Goal: Transaction & Acquisition: Purchase product/service

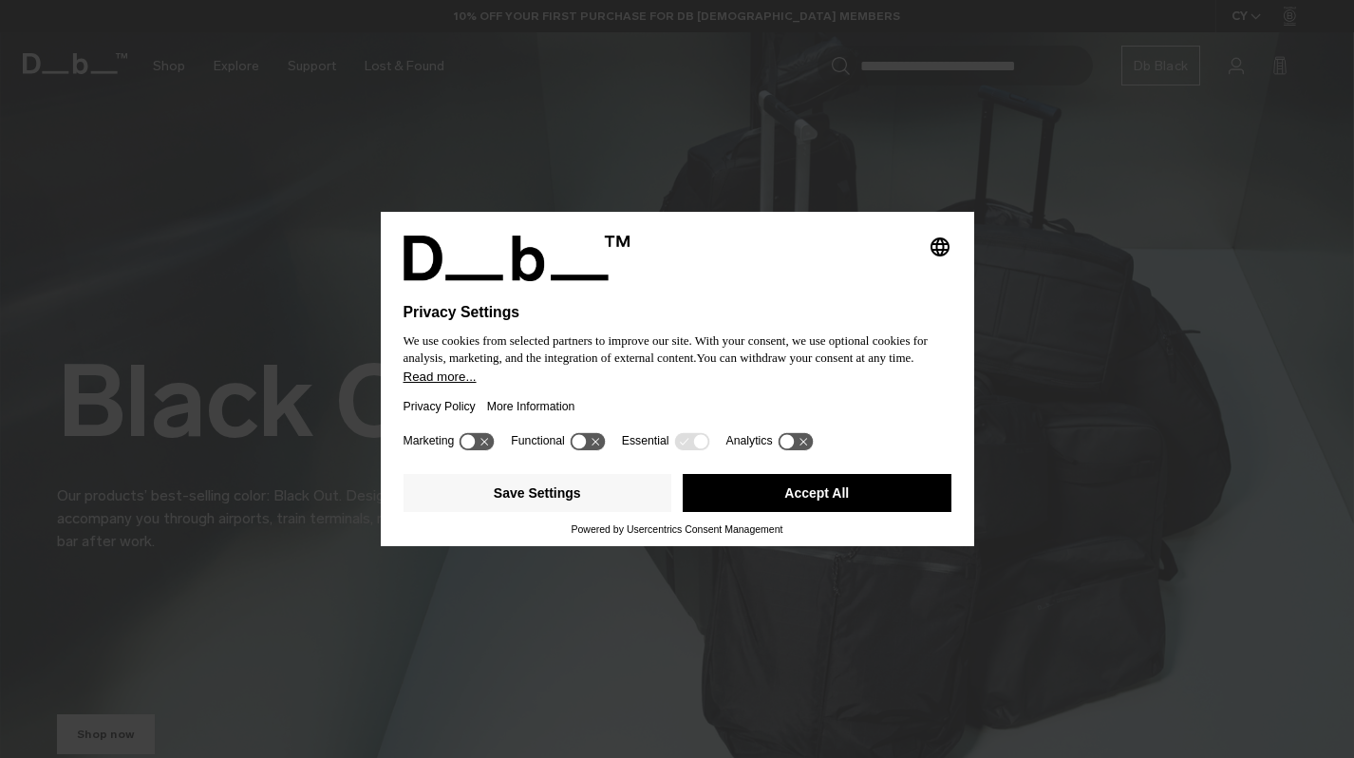
click at [847, 487] on button "Accept All" at bounding box center [817, 493] width 269 height 38
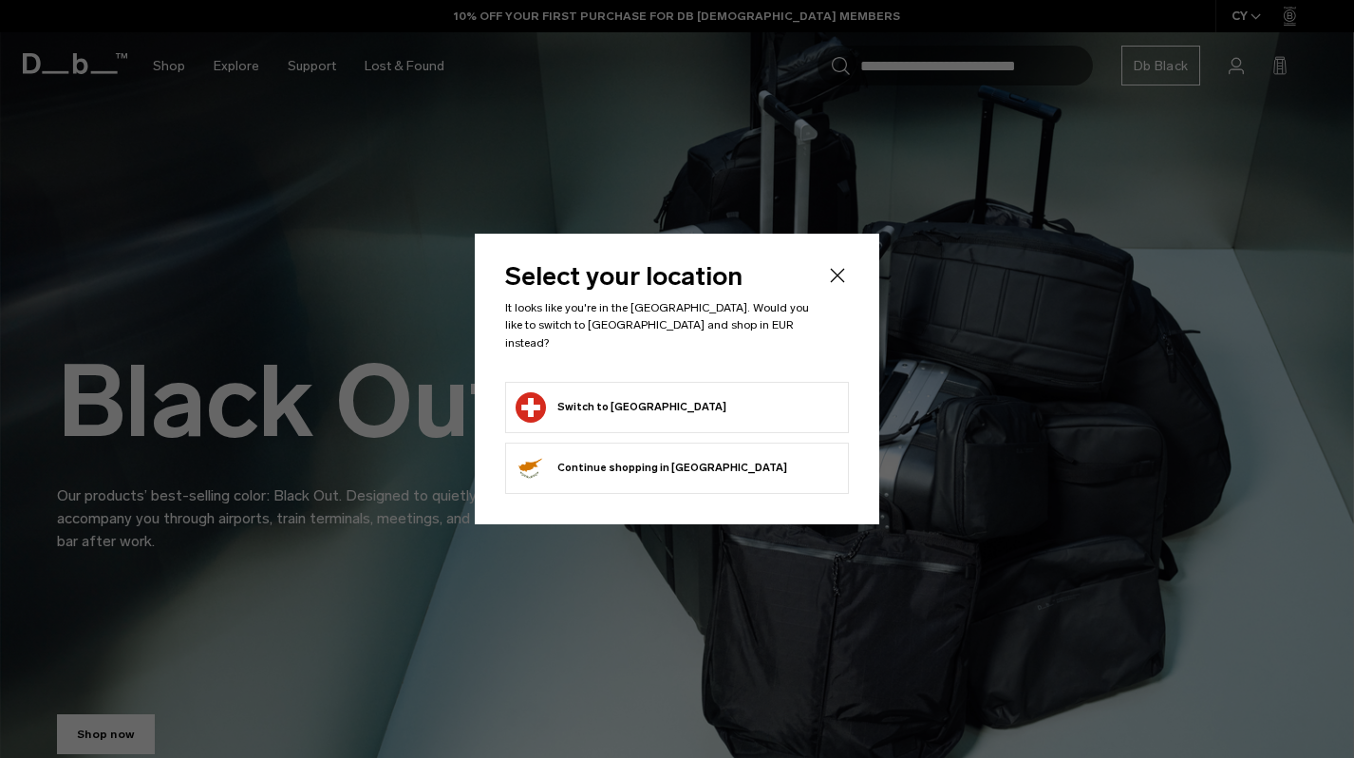
click at [698, 421] on li "Switch to Switzerland" at bounding box center [677, 407] width 344 height 51
click at [700, 392] on form "Switch to Switzerland" at bounding box center [676, 407] width 323 height 30
click at [603, 403] on button "Switch to Switzerland" at bounding box center [620, 407] width 211 height 30
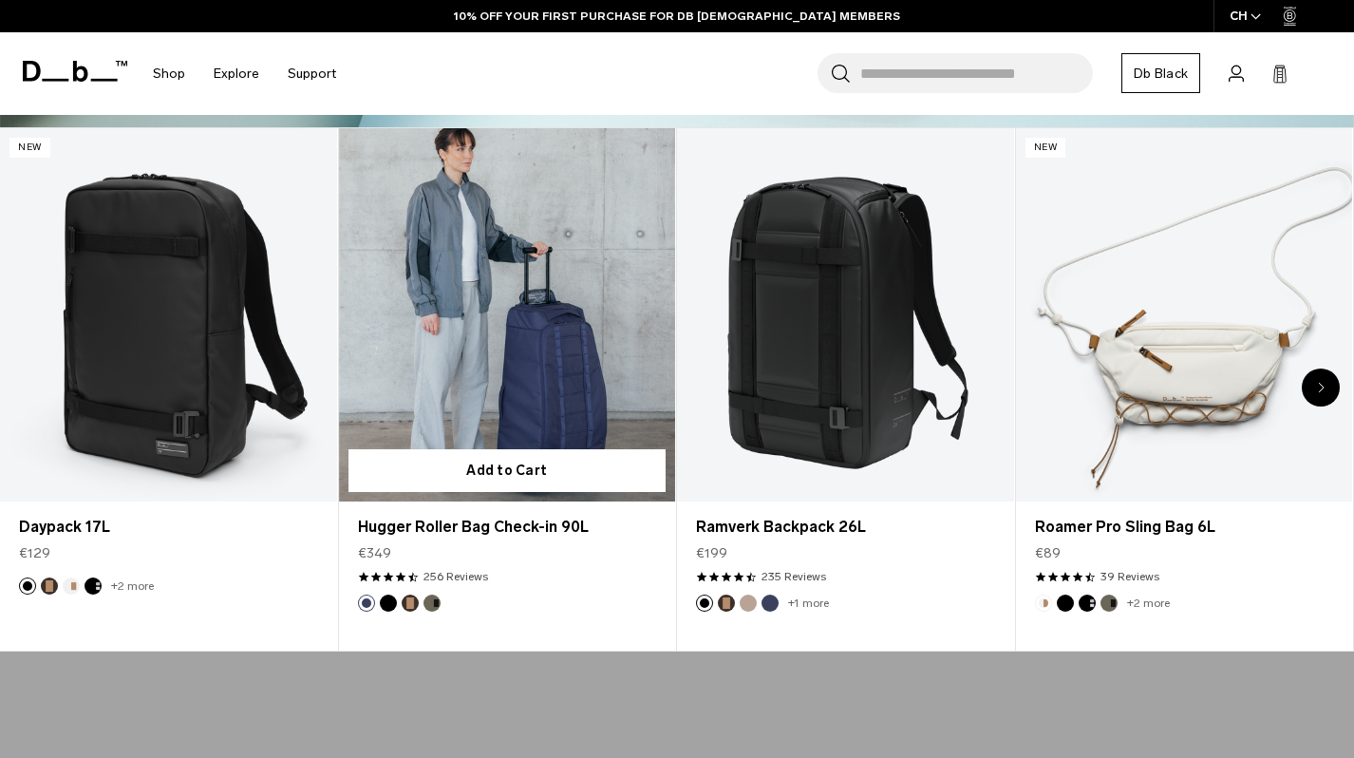
scroll to position [684, 0]
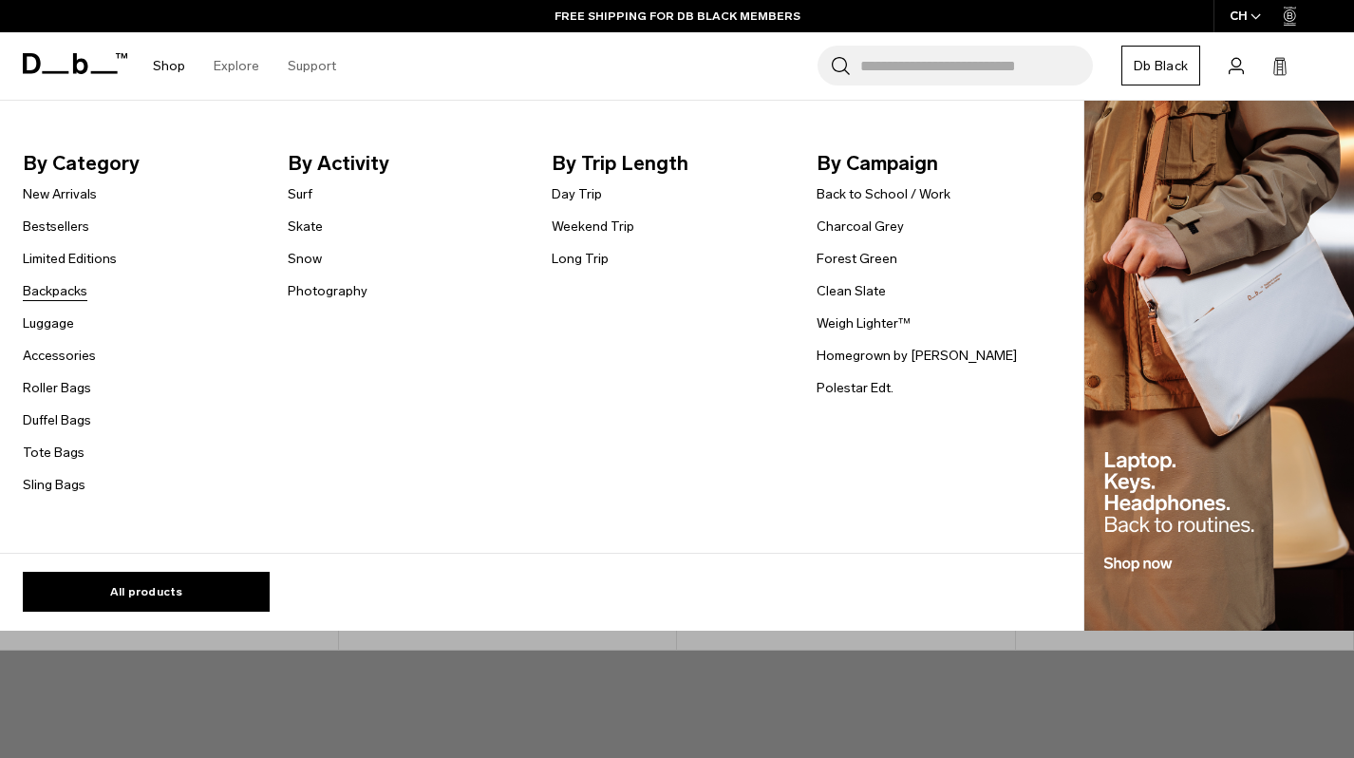
click at [63, 297] on link "Backpacks" at bounding box center [55, 291] width 65 height 20
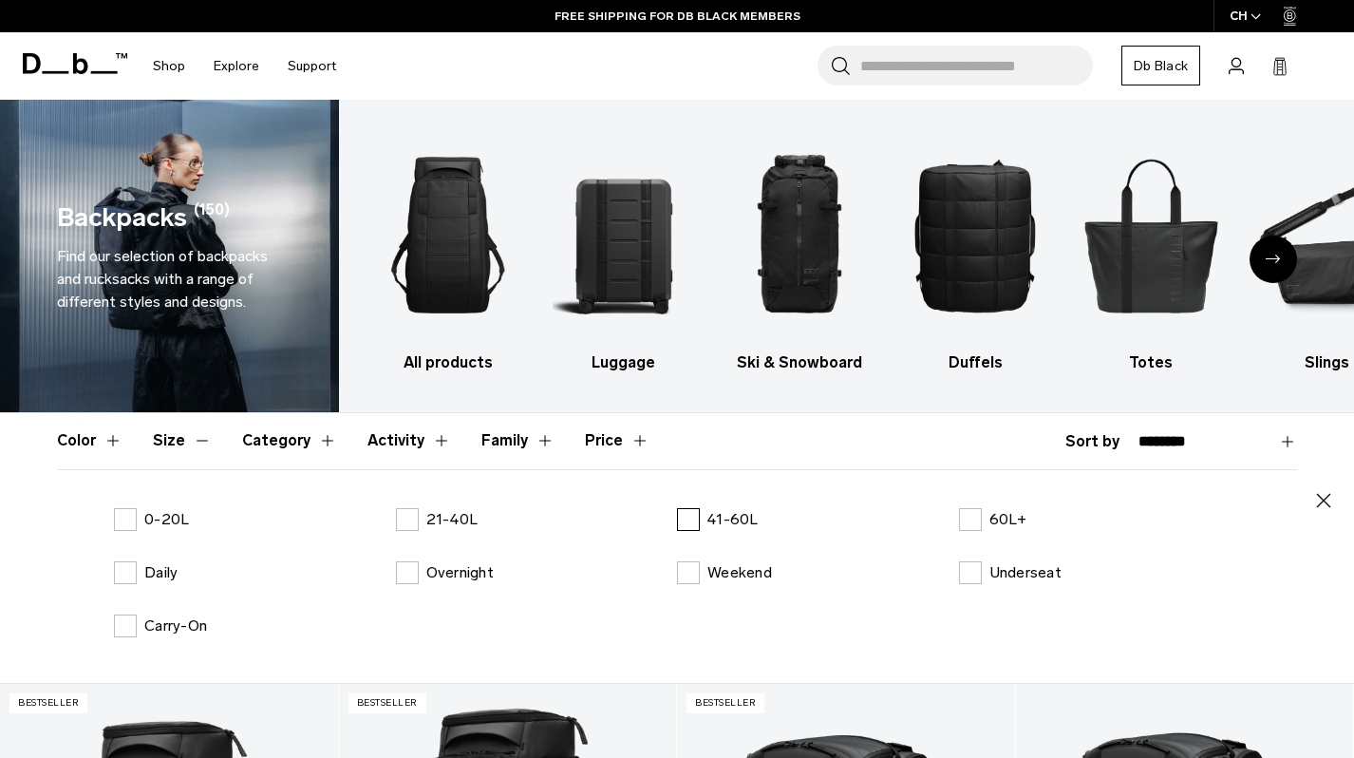
click at [686, 521] on label "41-60L" at bounding box center [718, 519] width 82 height 23
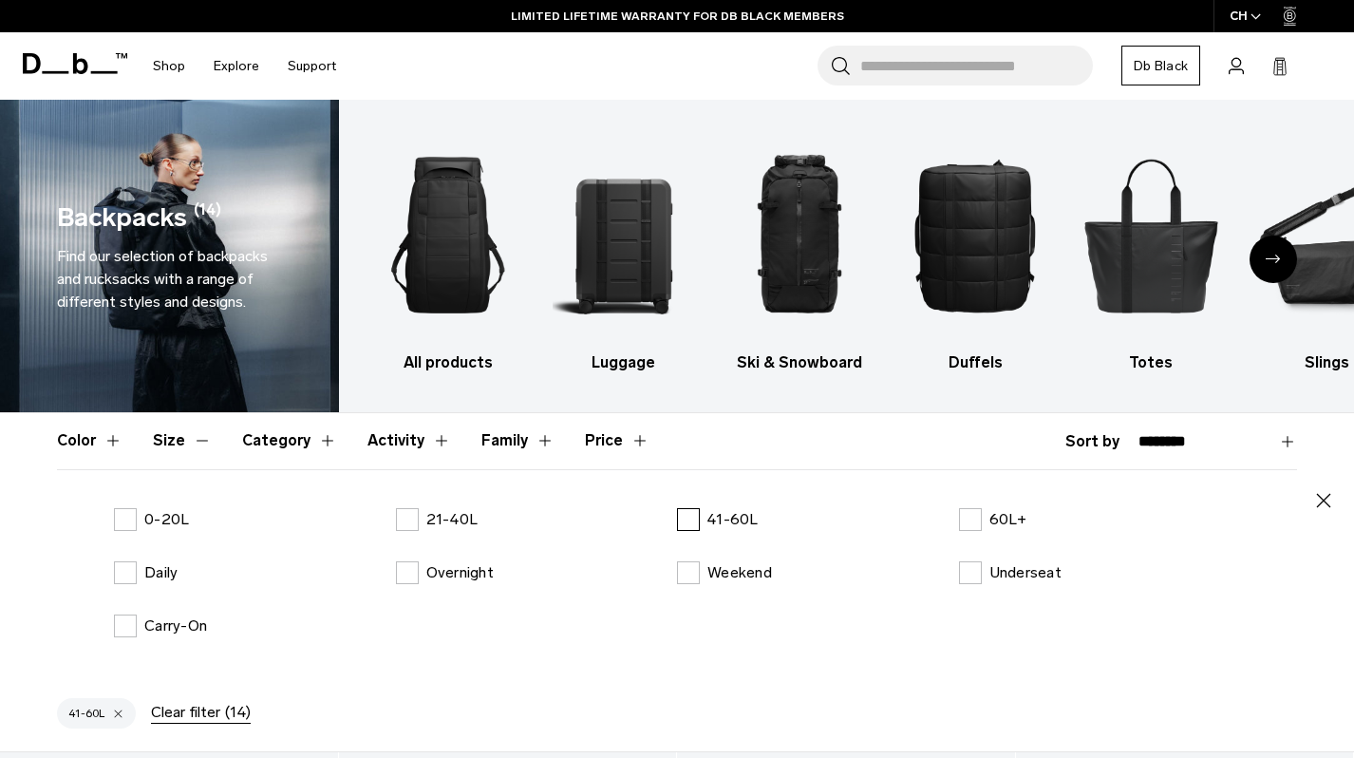
click at [681, 512] on label "41-60L" at bounding box center [718, 519] width 82 height 23
click at [413, 518] on label "21-40L" at bounding box center [437, 519] width 83 height 23
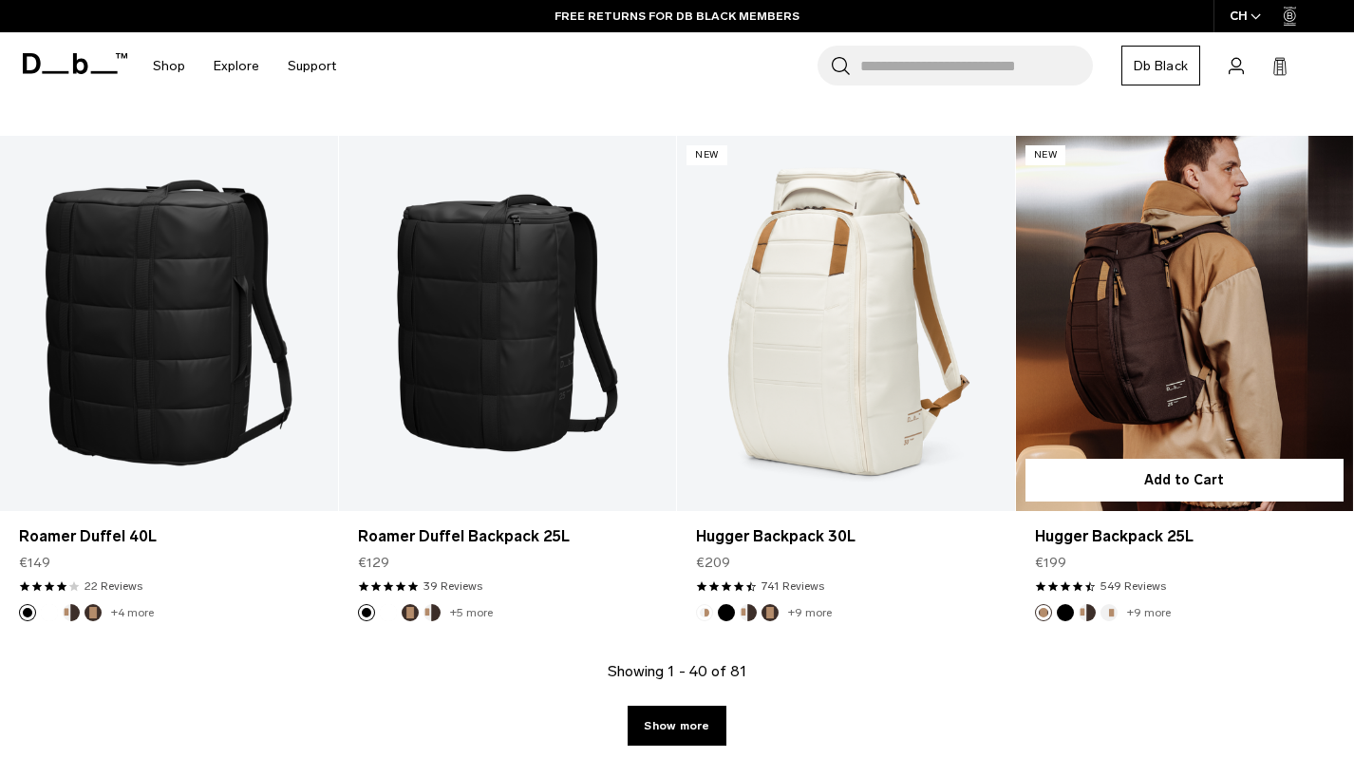
scroll to position [5332, 0]
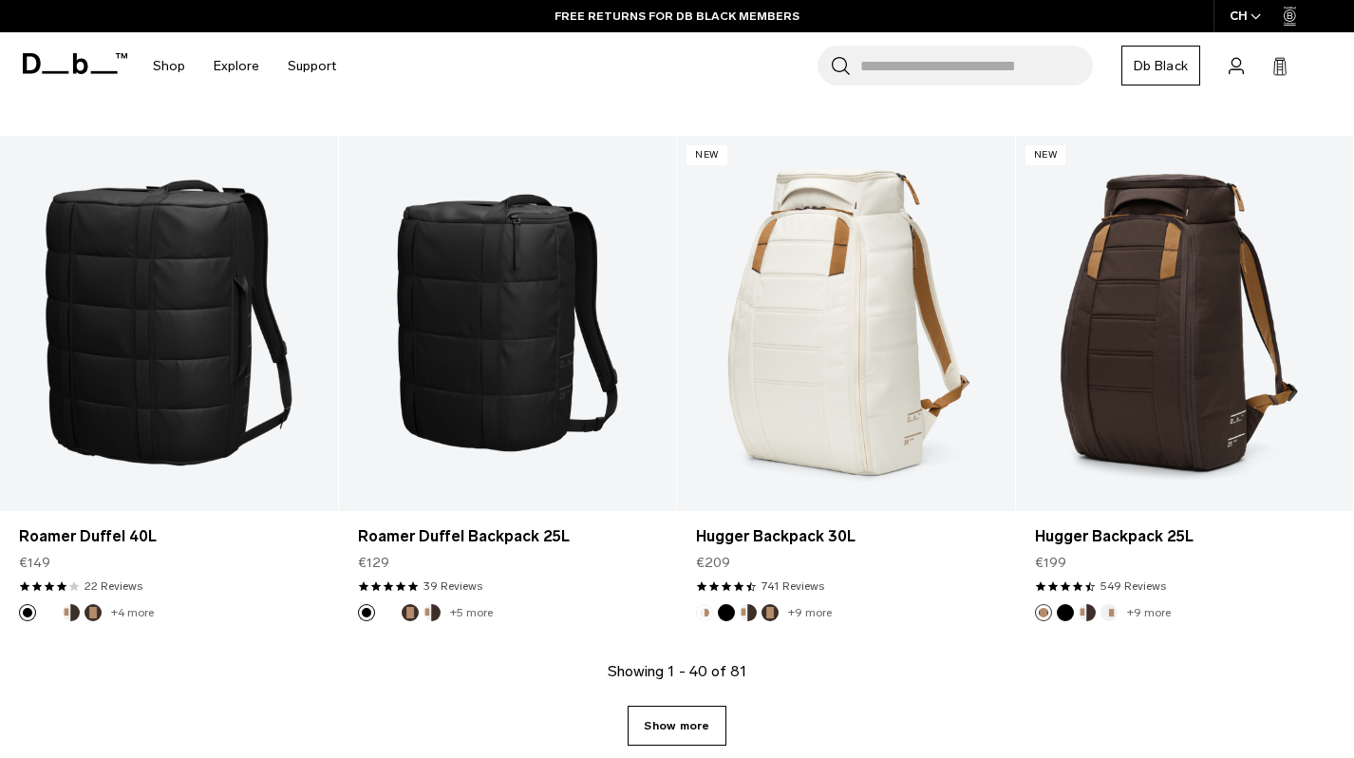
click at [693, 717] on link "Show more" at bounding box center [676, 725] width 98 height 40
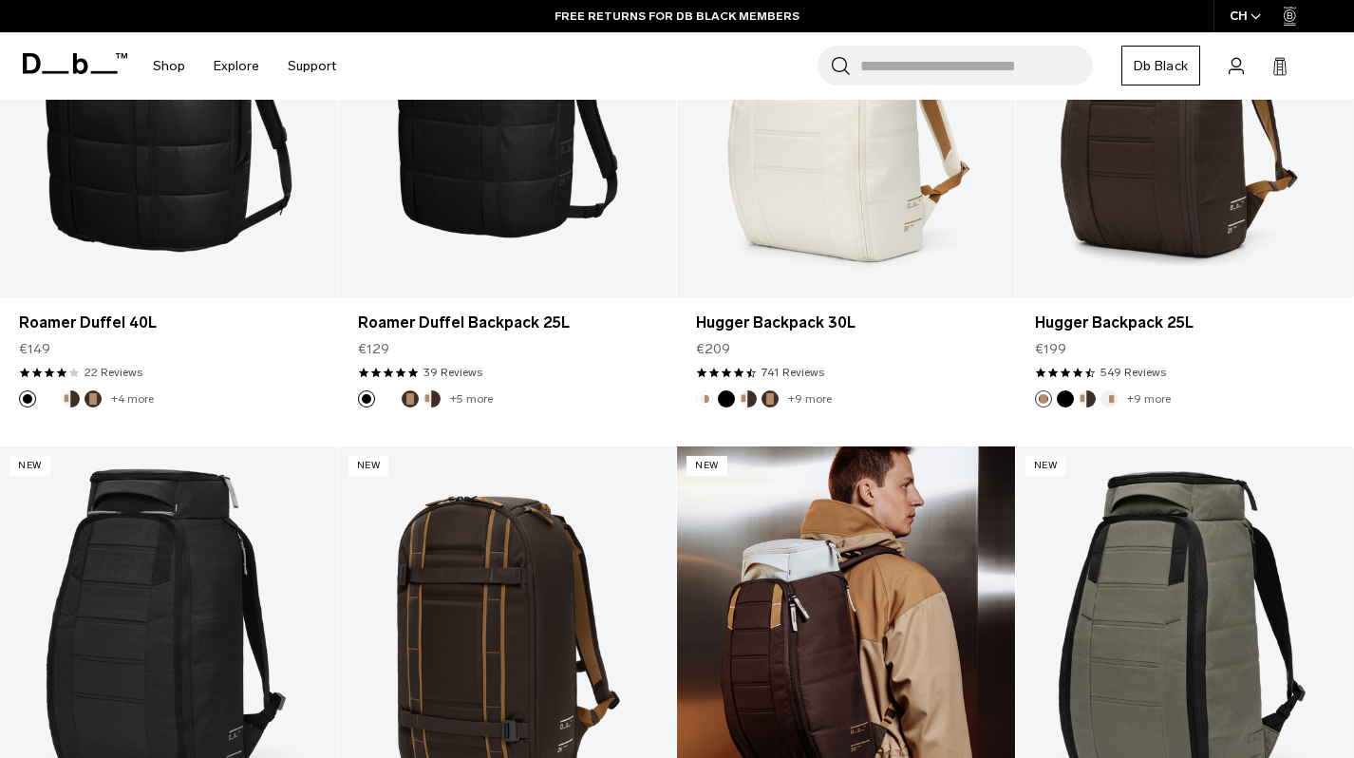
click at [691, 511] on link "Hugger Backpack 30L" at bounding box center [846, 633] width 338 height 375
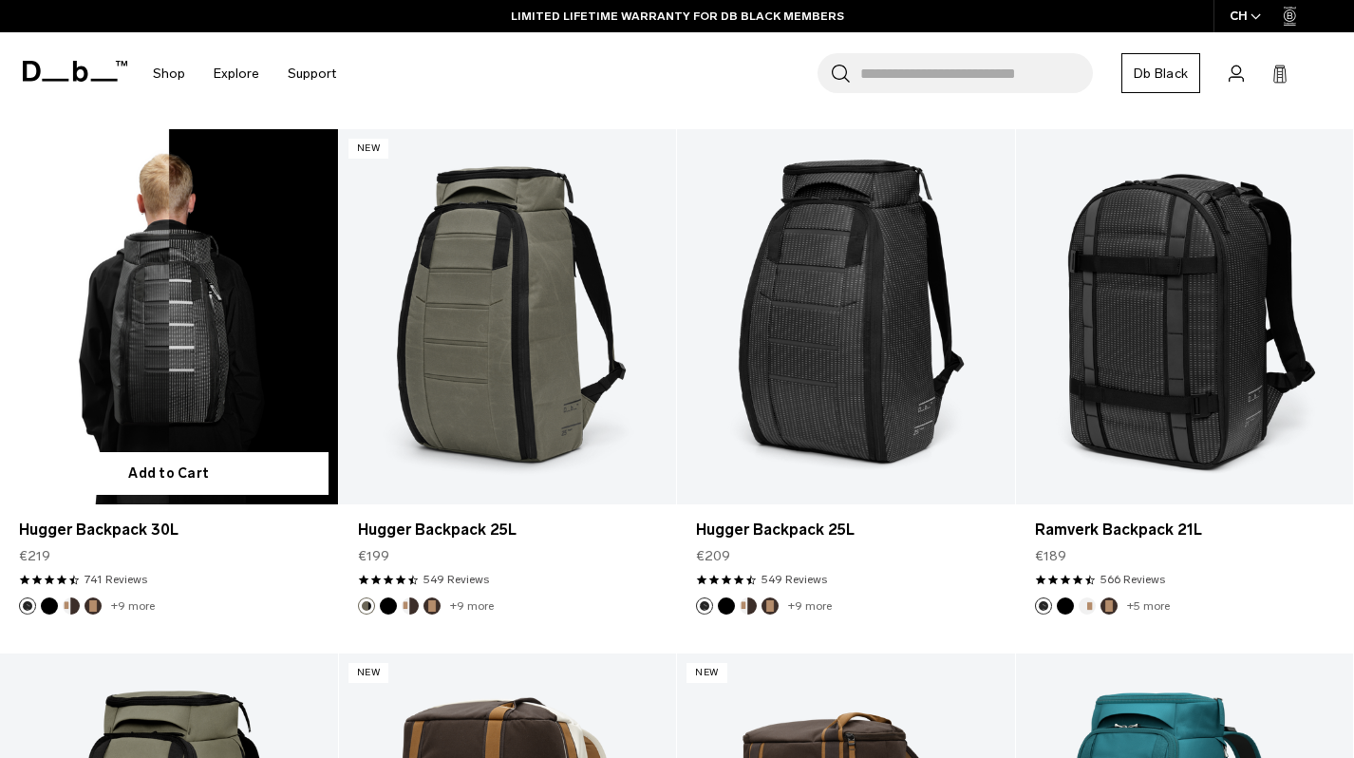
scroll to position [6495, 0]
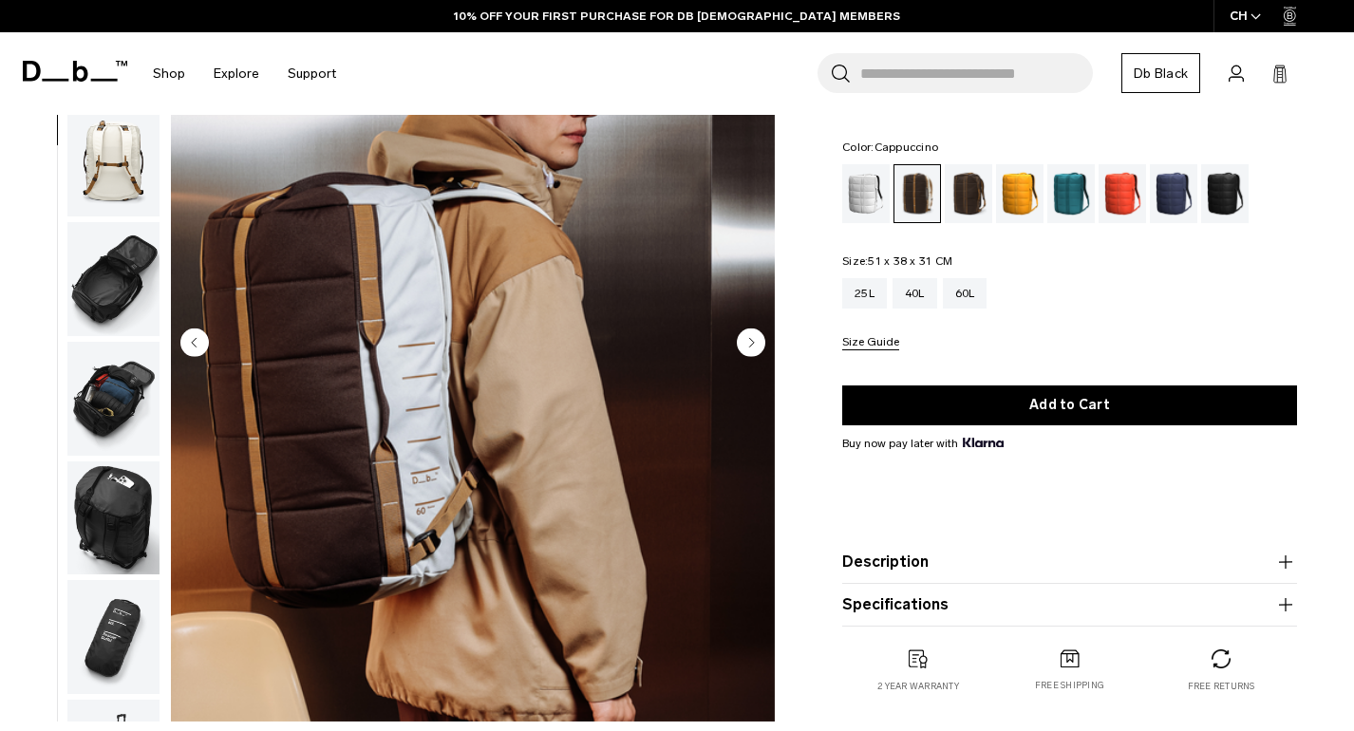
scroll to position [162, 0]
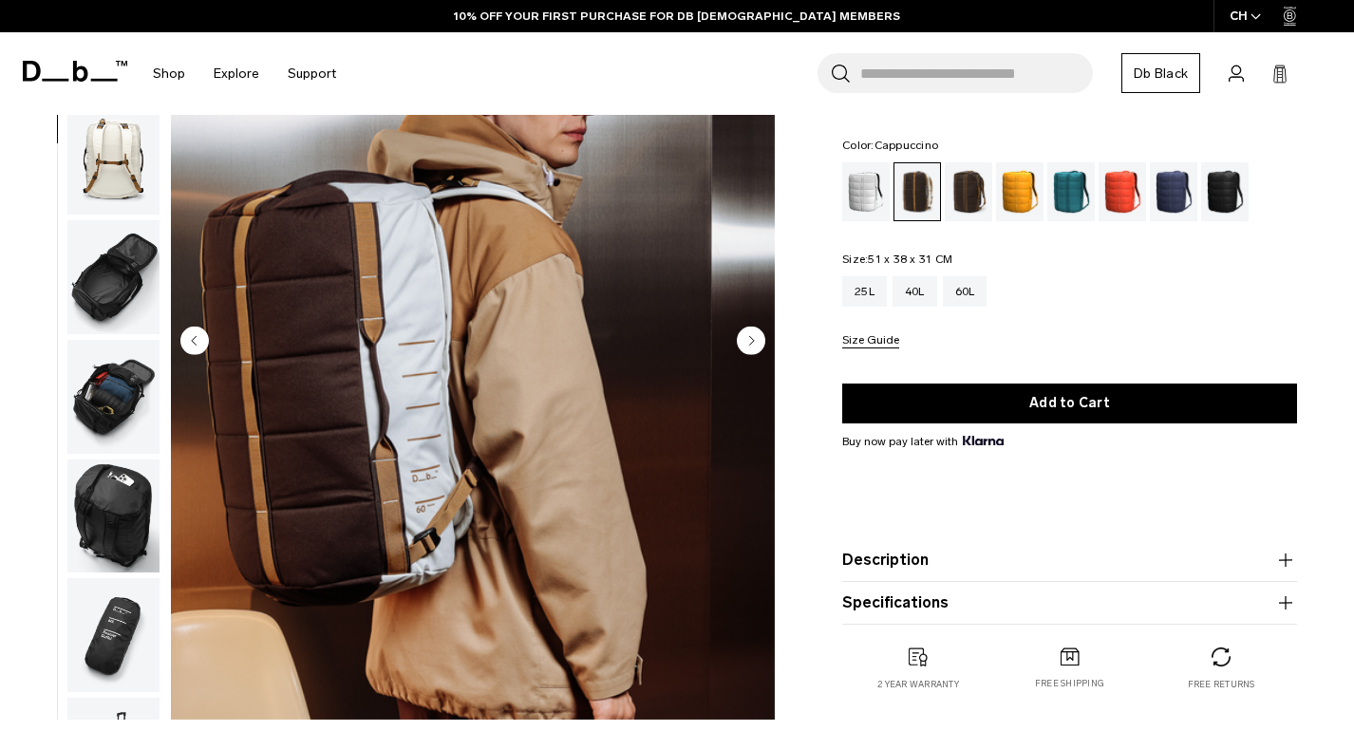
click at [123, 297] on img "button" at bounding box center [113, 277] width 92 height 114
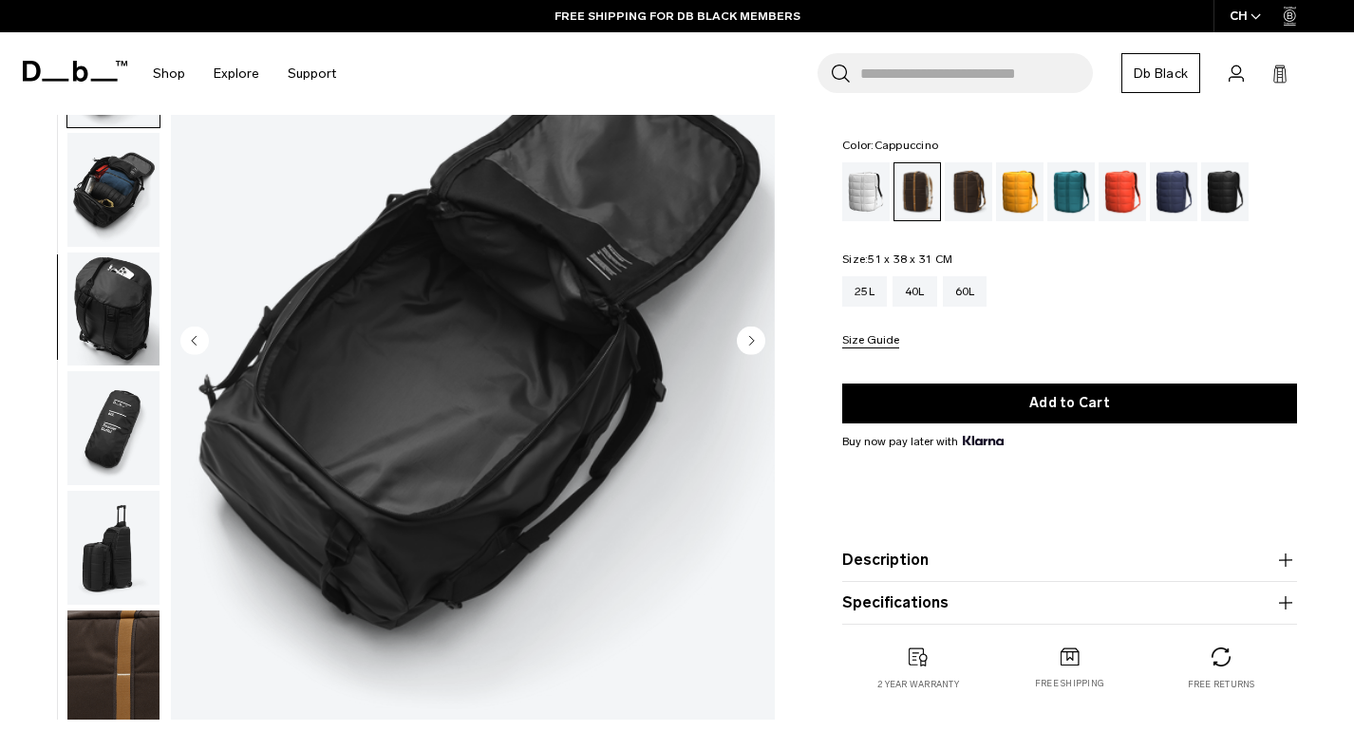
scroll to position [450, 0]
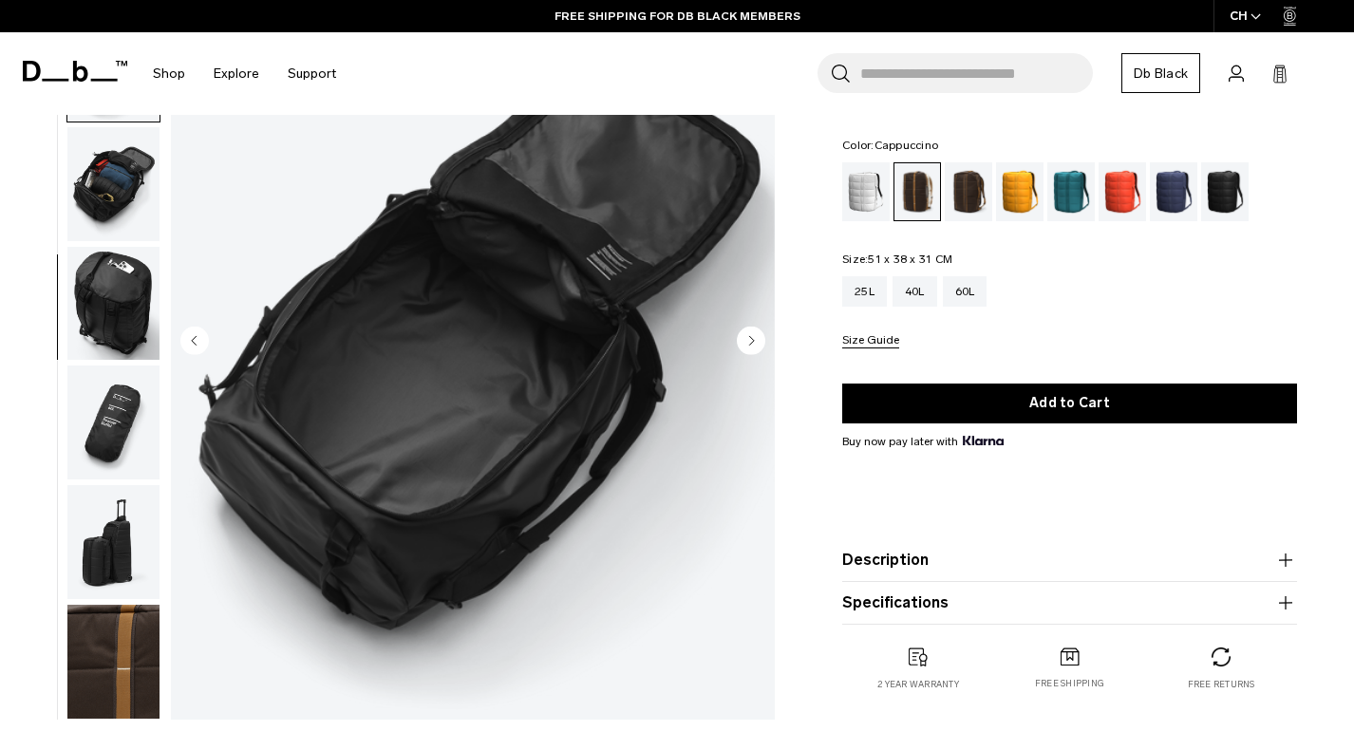
click at [112, 287] on img "button" at bounding box center [113, 304] width 92 height 114
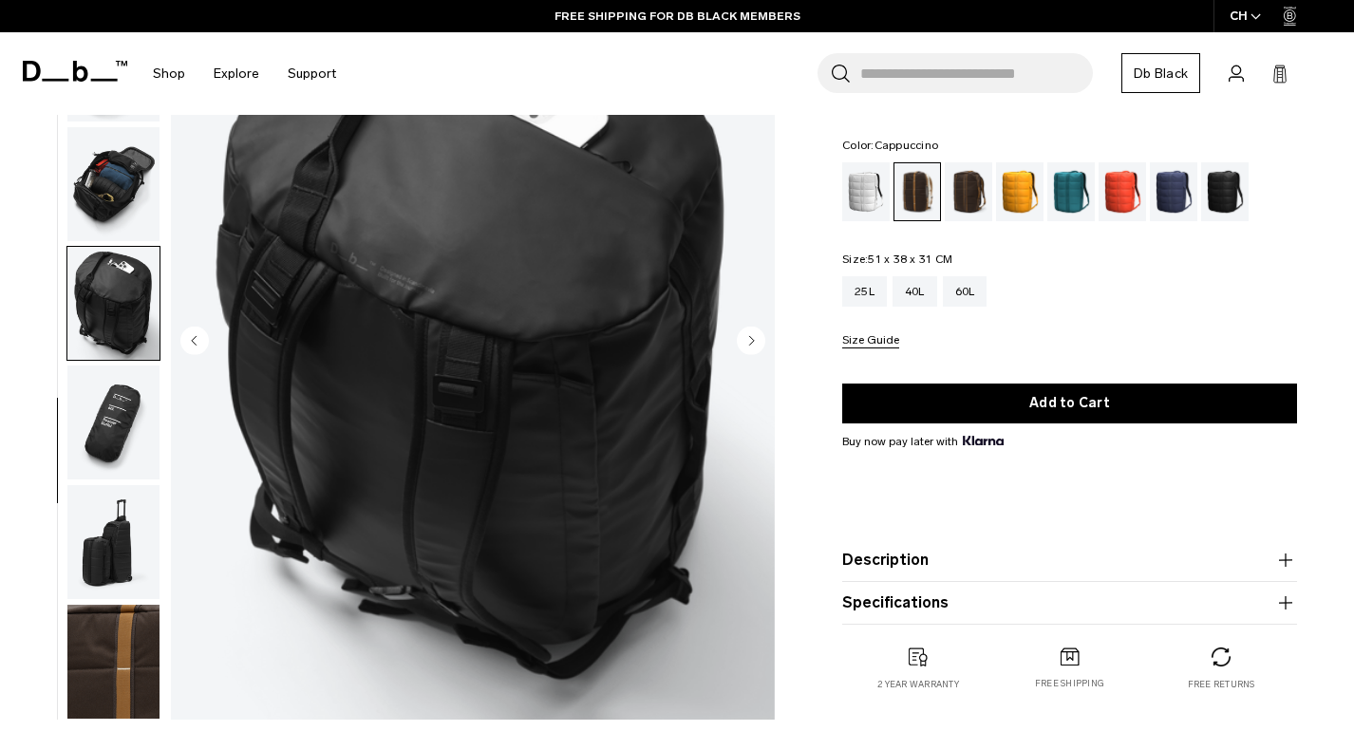
click at [120, 424] on img "button" at bounding box center [113, 422] width 92 height 114
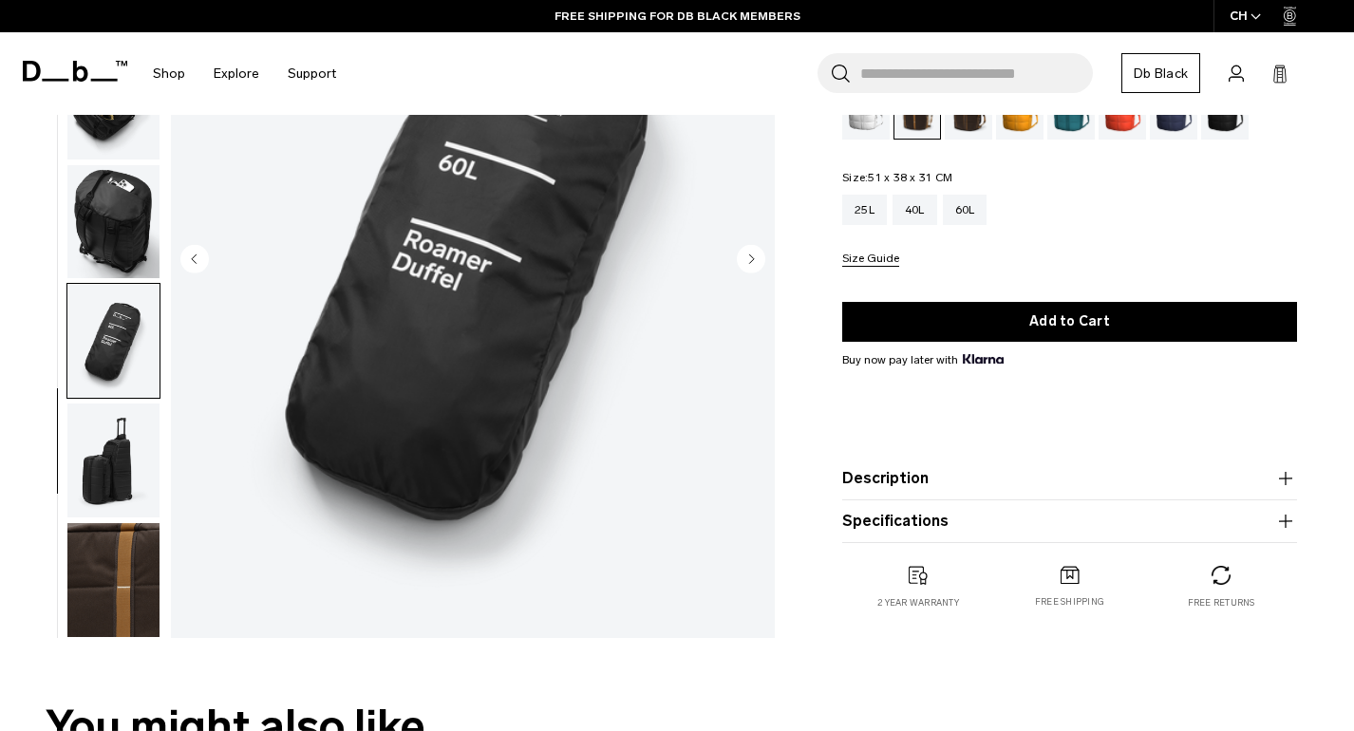
scroll to position [246, 0]
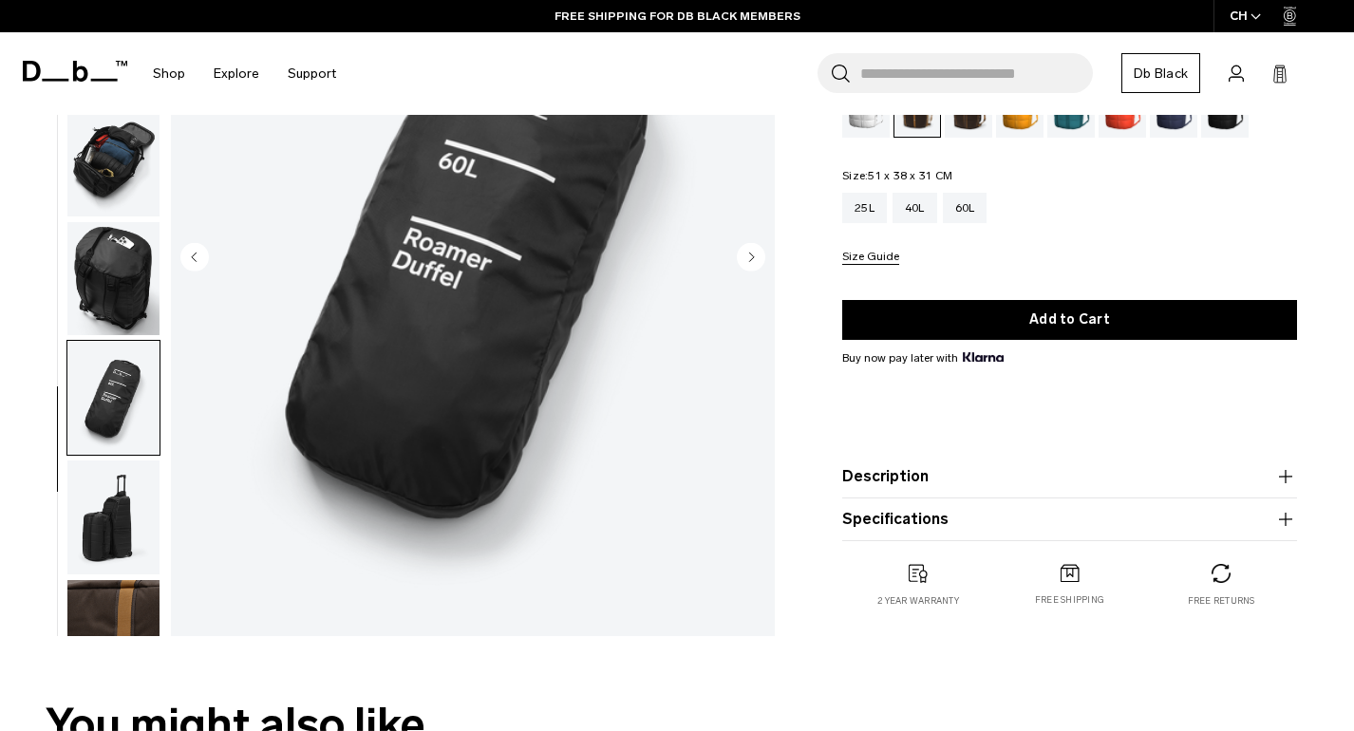
click at [124, 529] on img "button" at bounding box center [113, 517] width 92 height 114
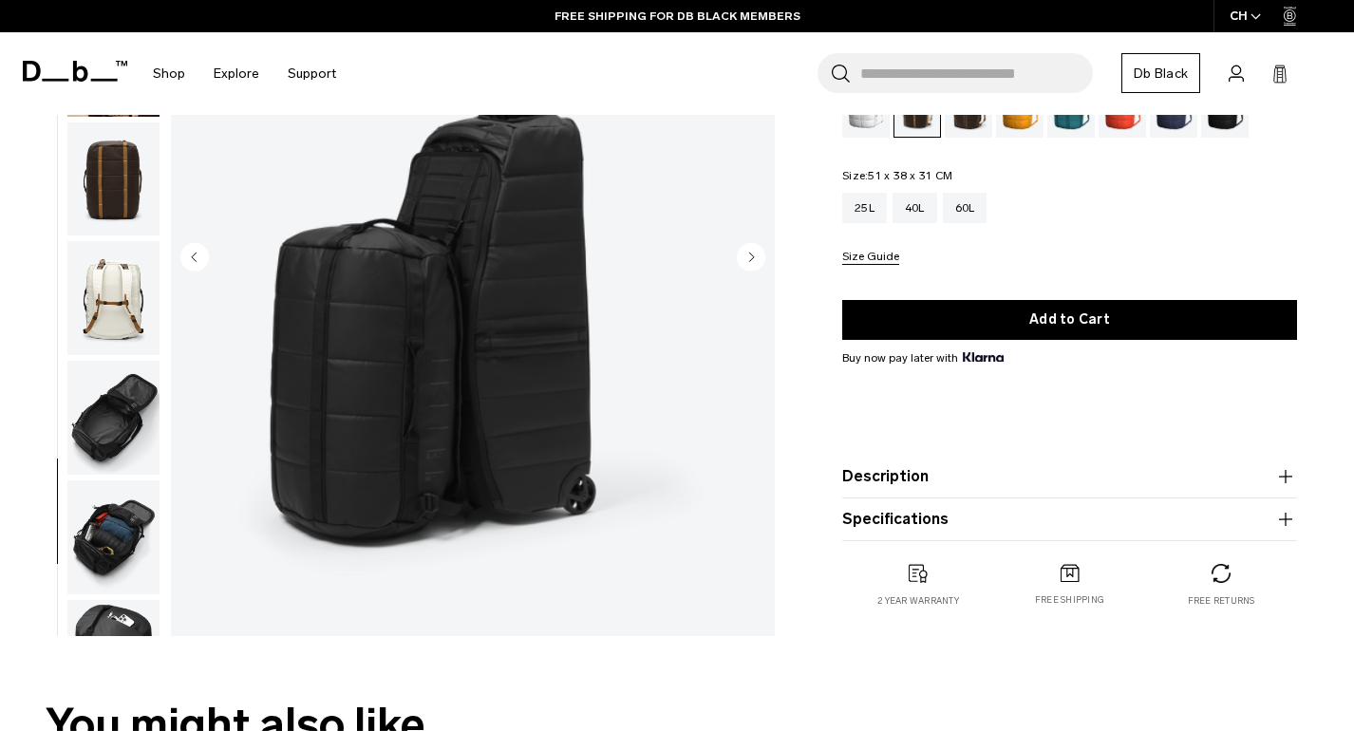
scroll to position [0, 0]
click at [81, 159] on img "button" at bounding box center [113, 179] width 92 height 114
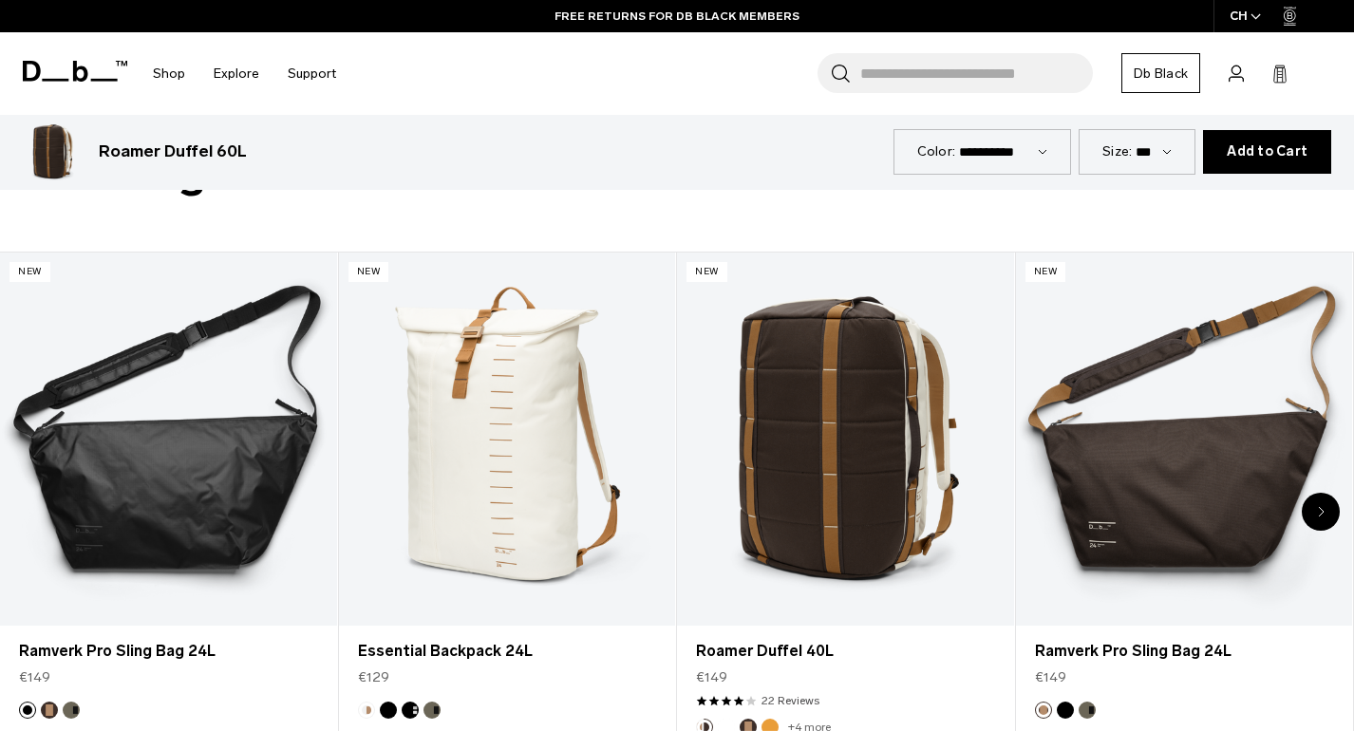
scroll to position [800, 0]
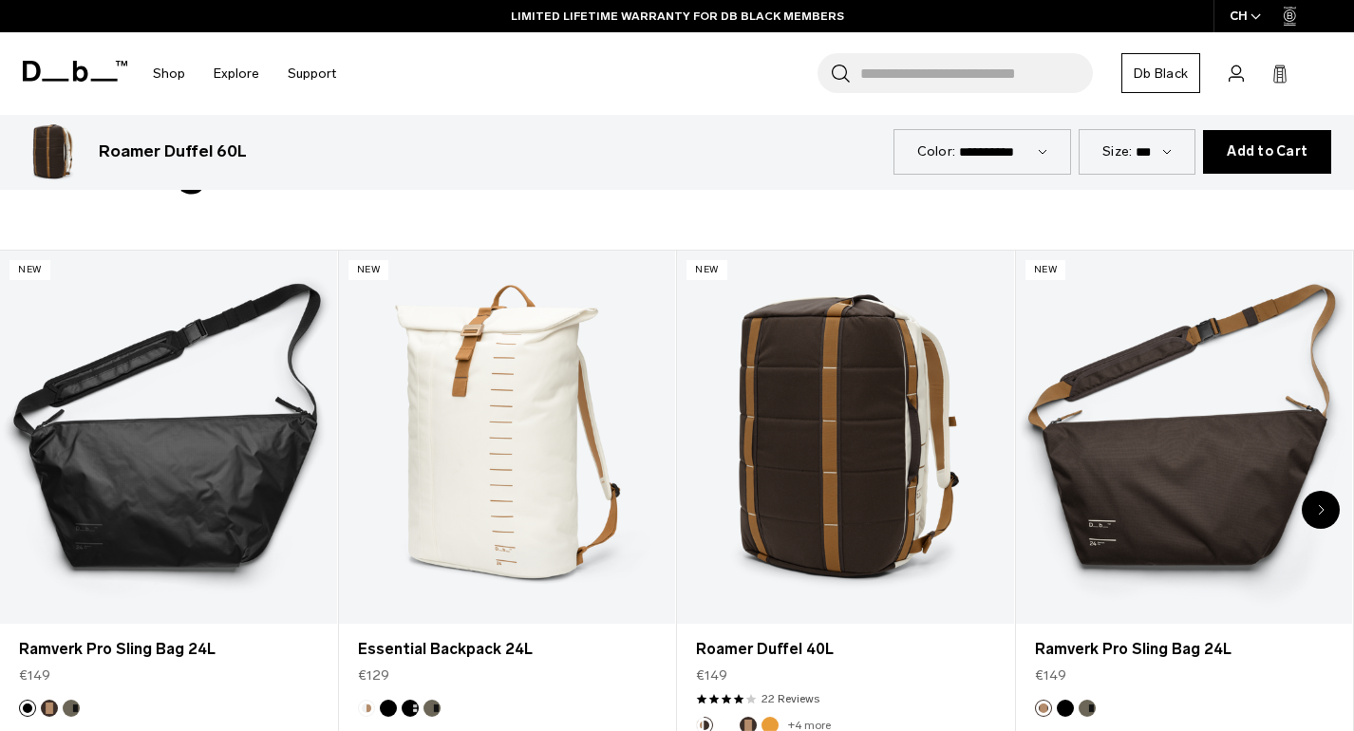
click at [1327, 515] on div "Next slide" at bounding box center [1321, 510] width 38 height 38
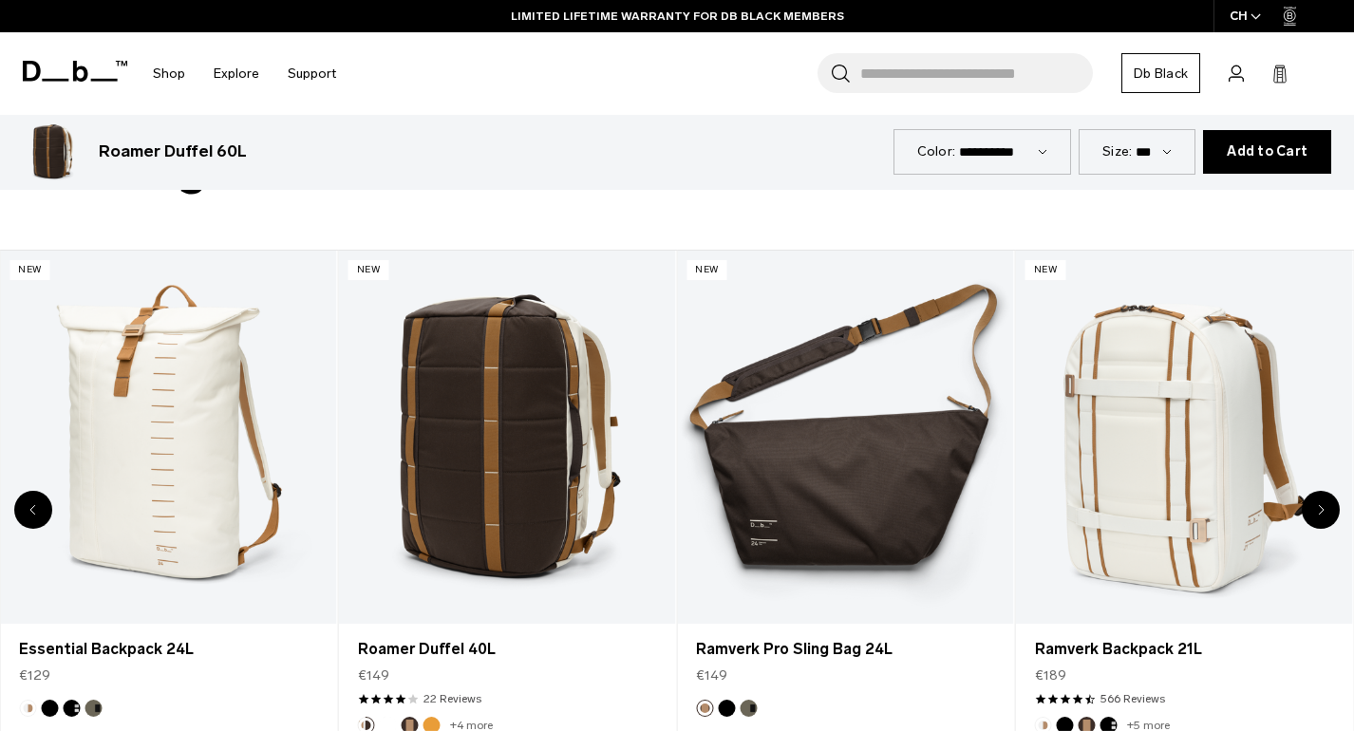
click at [1321, 507] on icon "Next slide" at bounding box center [1321, 510] width 5 height 9
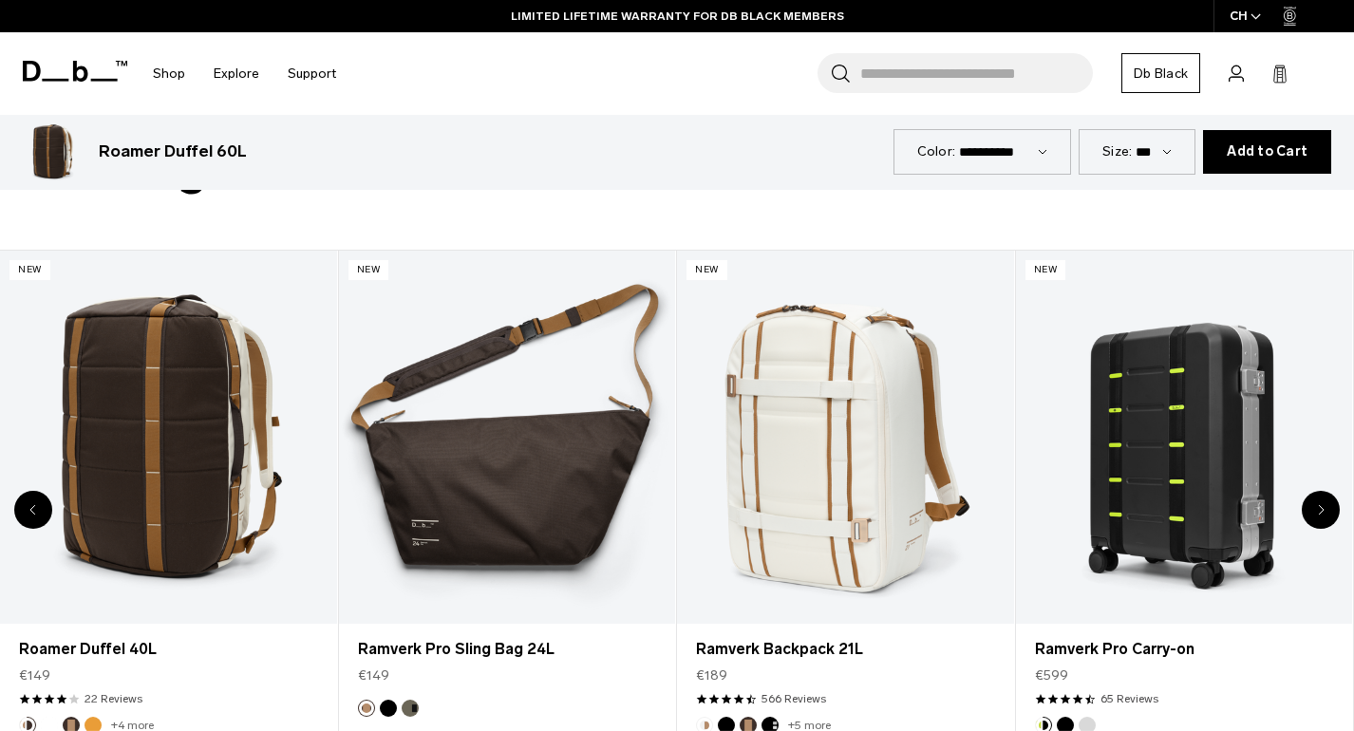
click at [1321, 507] on icon "Next slide" at bounding box center [1321, 510] width 5 height 9
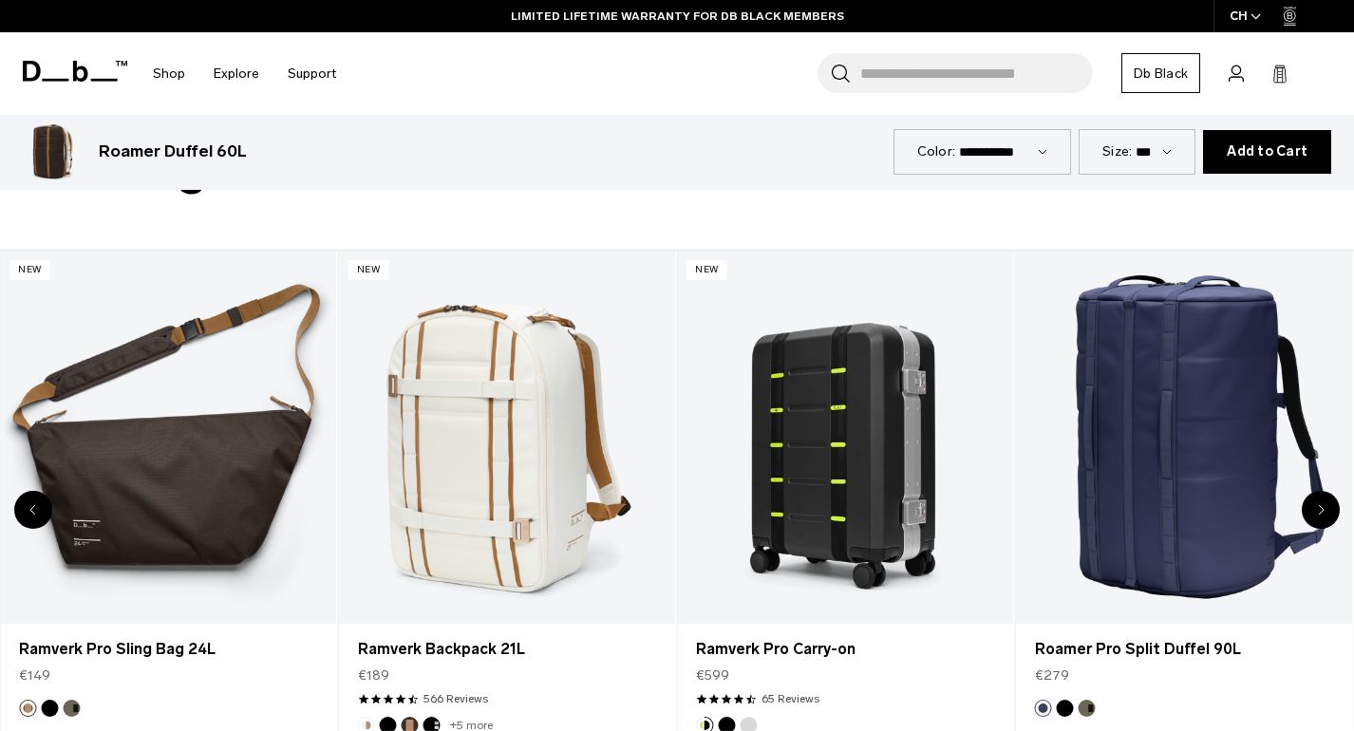
click at [1321, 507] on icon "Next slide" at bounding box center [1321, 510] width 5 height 9
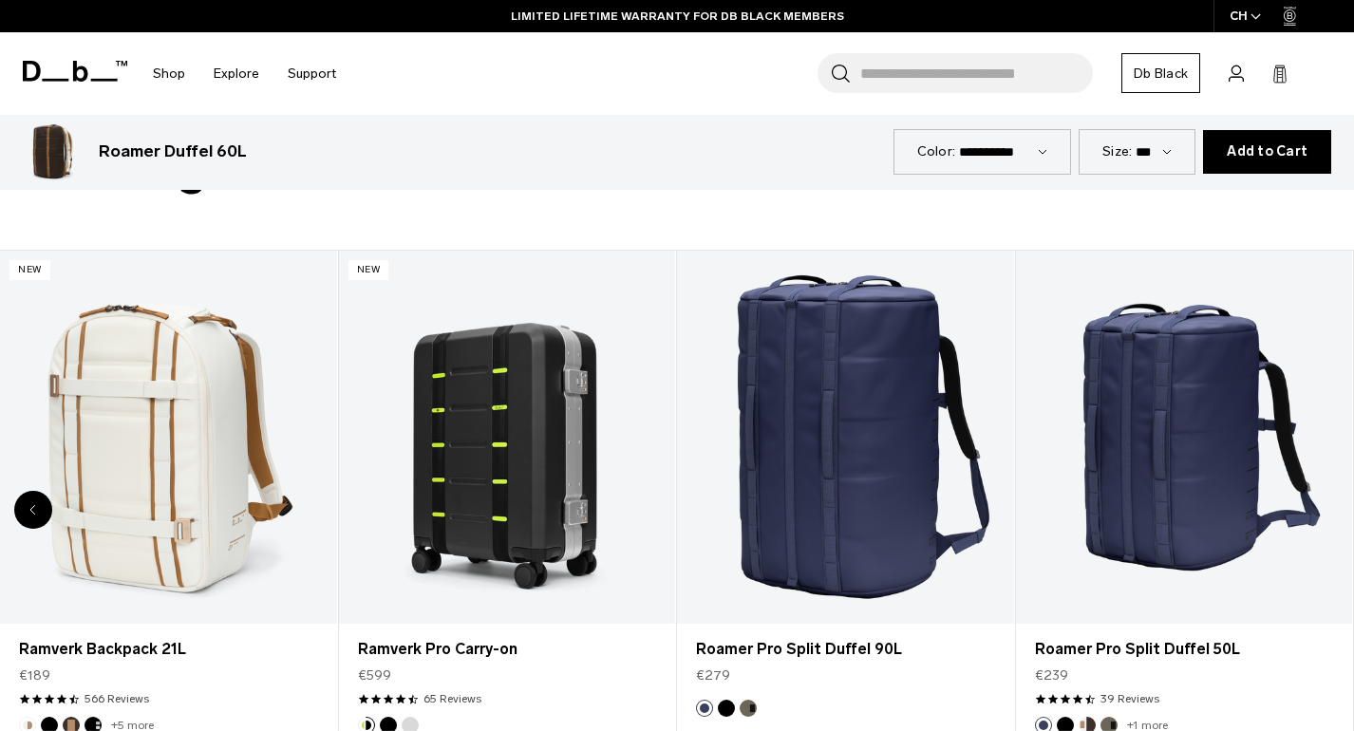
click at [1321, 507] on div "8 / 8" at bounding box center [1184, 438] width 337 height 374
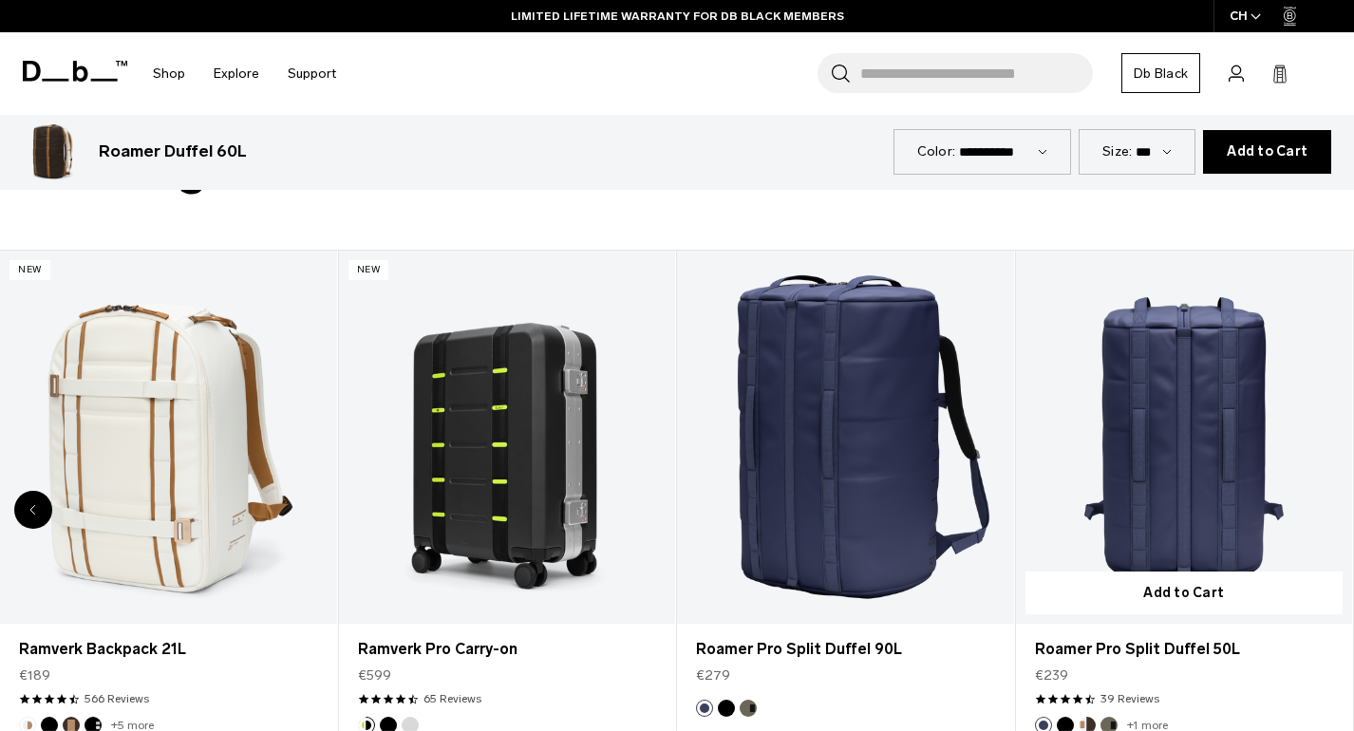
click at [1193, 466] on link "Roamer Pro Split Duffel 50L" at bounding box center [1184, 438] width 337 height 374
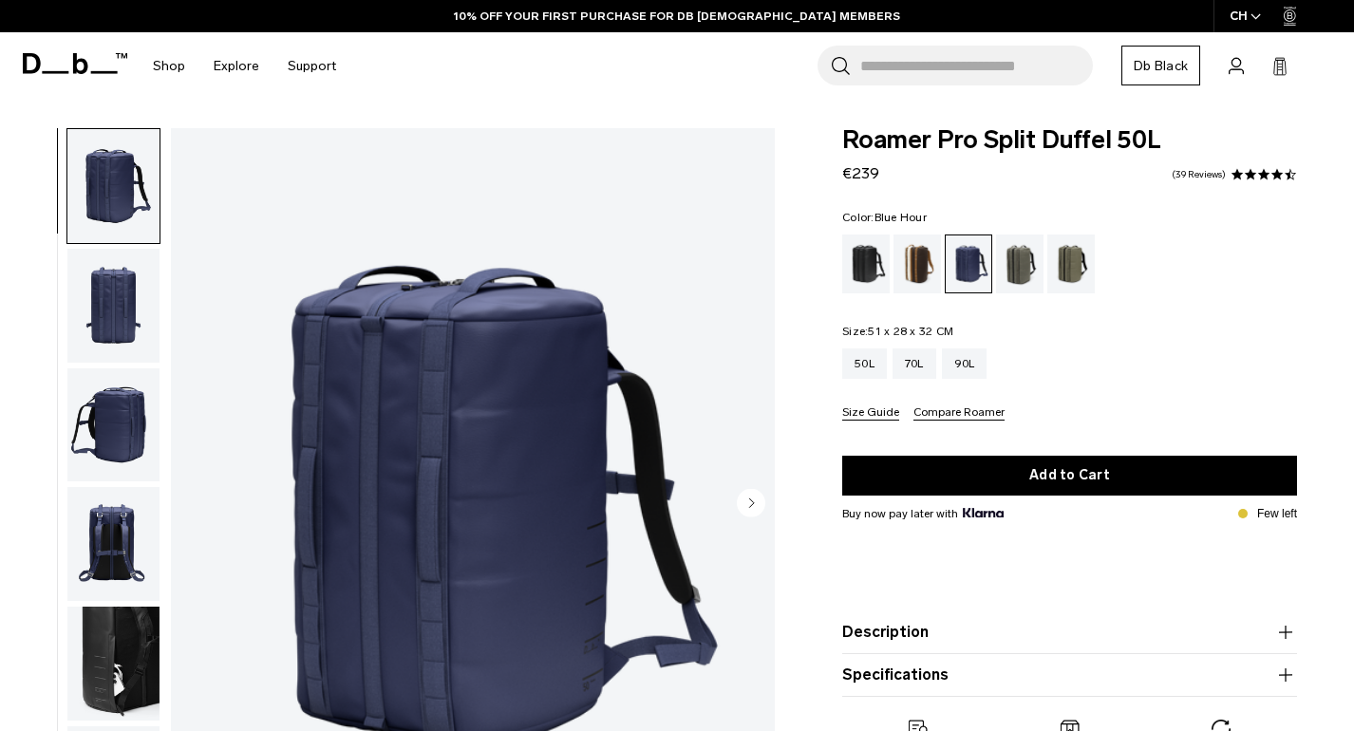
click at [747, 503] on circle "Next slide" at bounding box center [751, 503] width 28 height 28
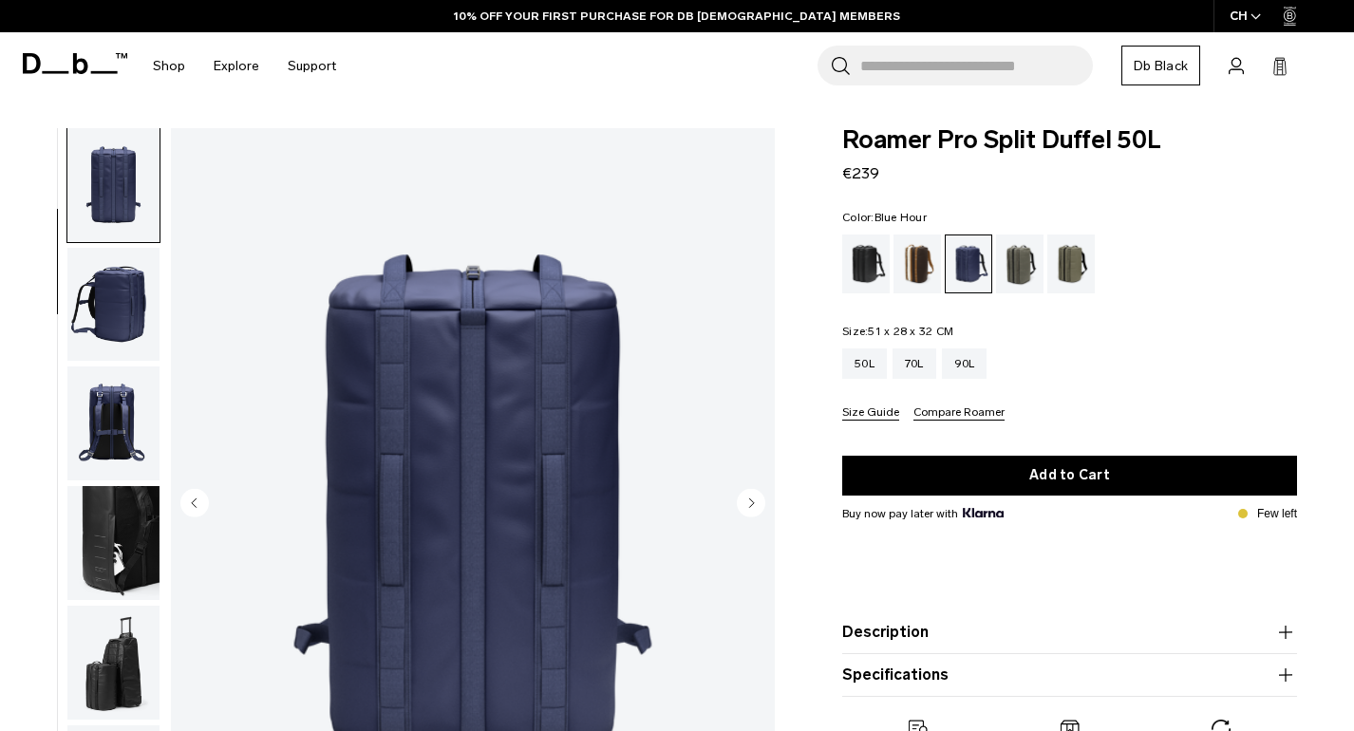
click at [747, 503] on circle "Next slide" at bounding box center [751, 503] width 28 height 28
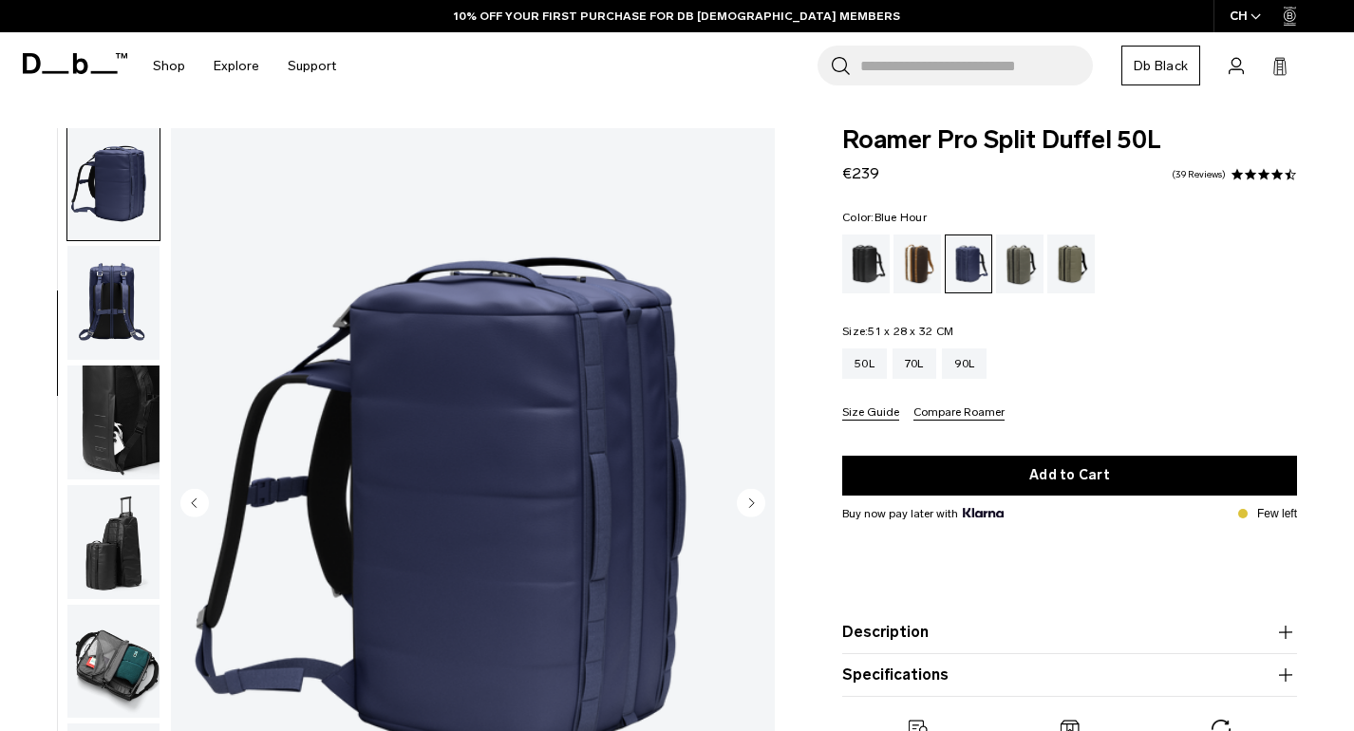
click at [109, 454] on img "button" at bounding box center [113, 422] width 92 height 114
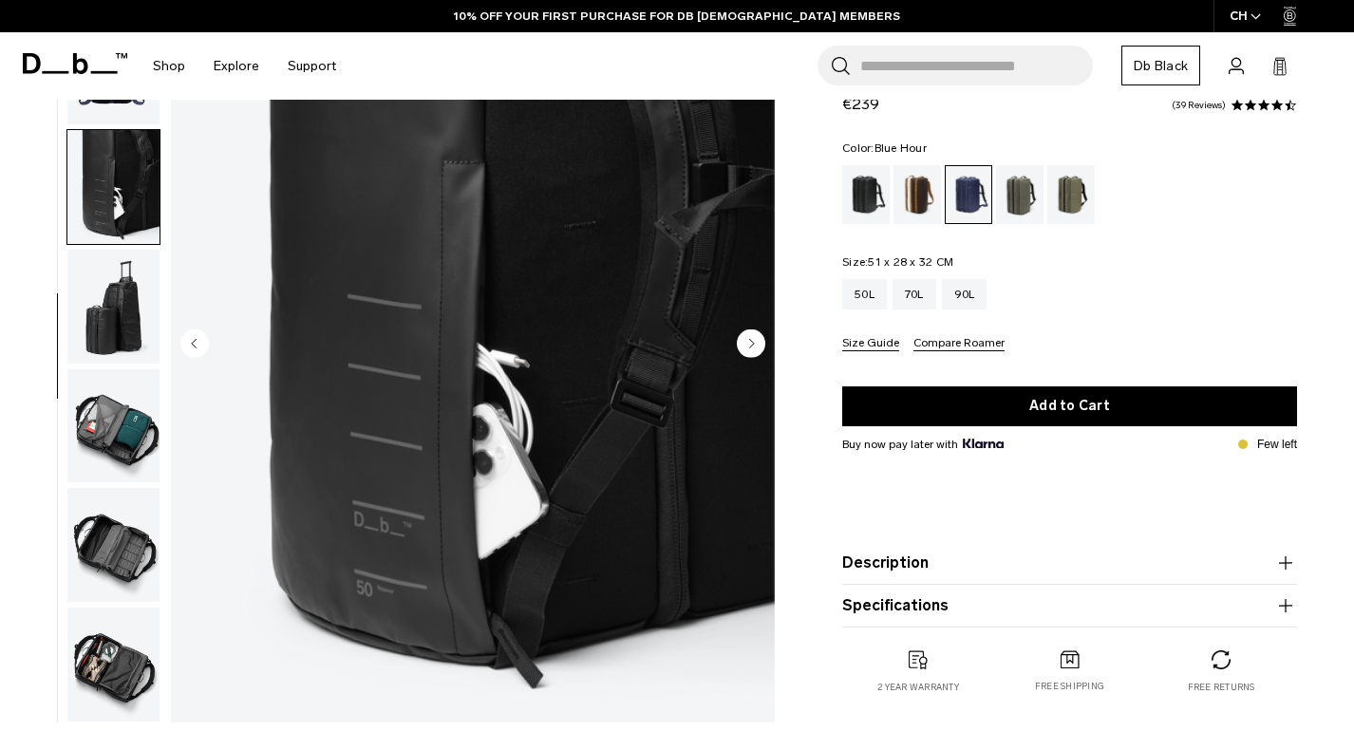
scroll to position [162, 0]
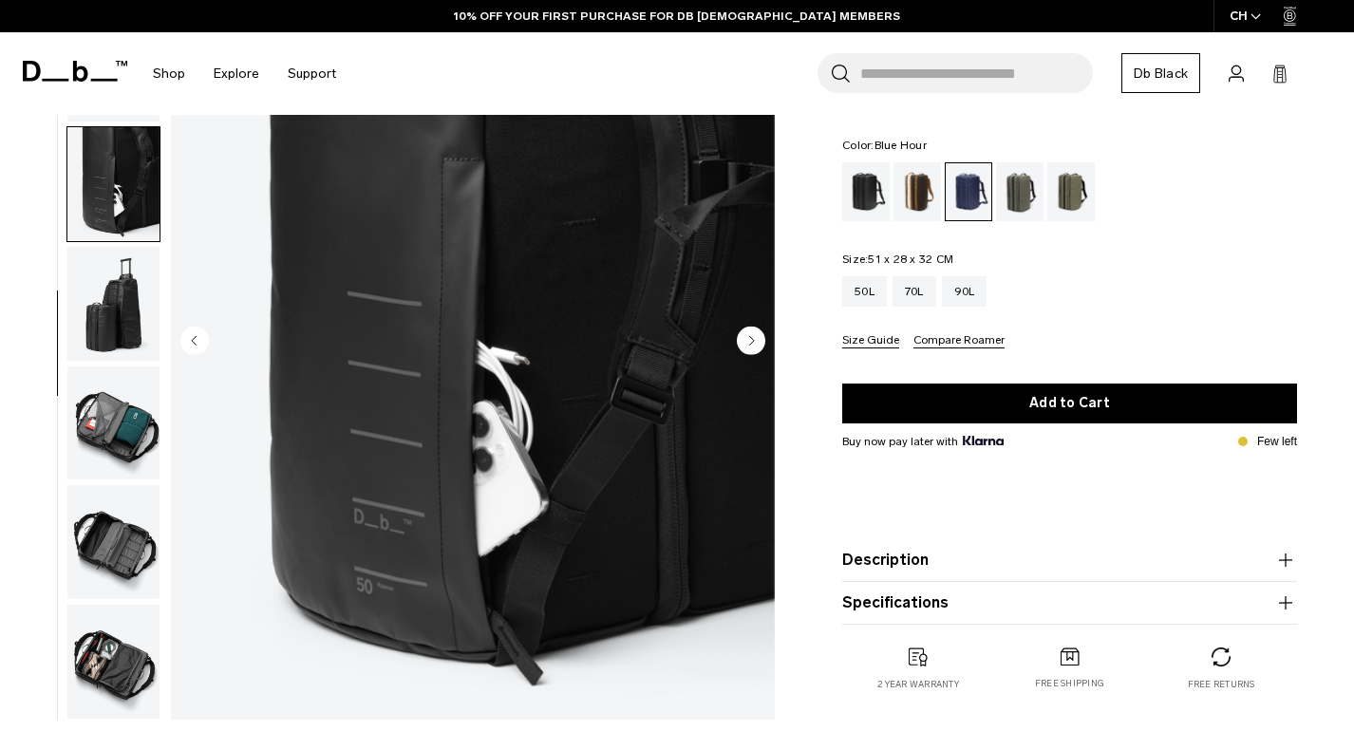
click at [105, 418] on img "button" at bounding box center [113, 423] width 92 height 114
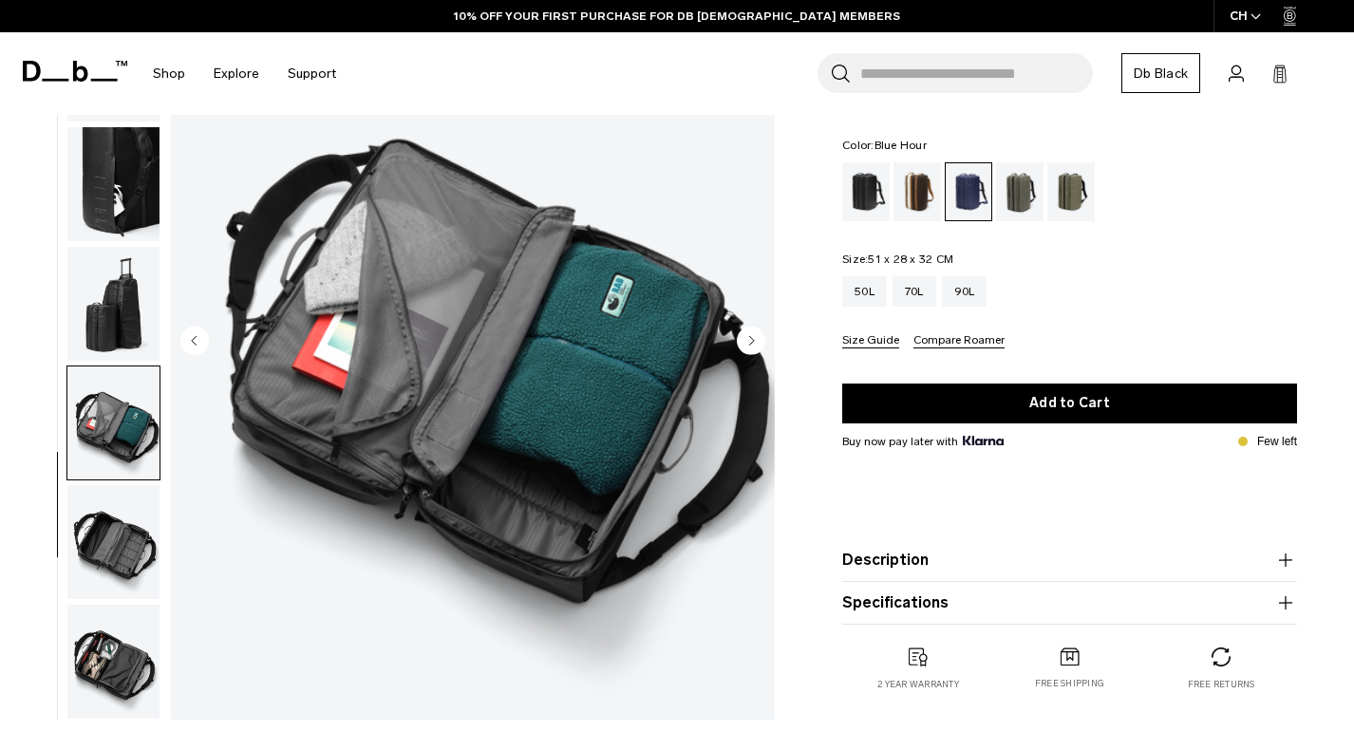
click at [112, 522] on img "button" at bounding box center [113, 542] width 92 height 114
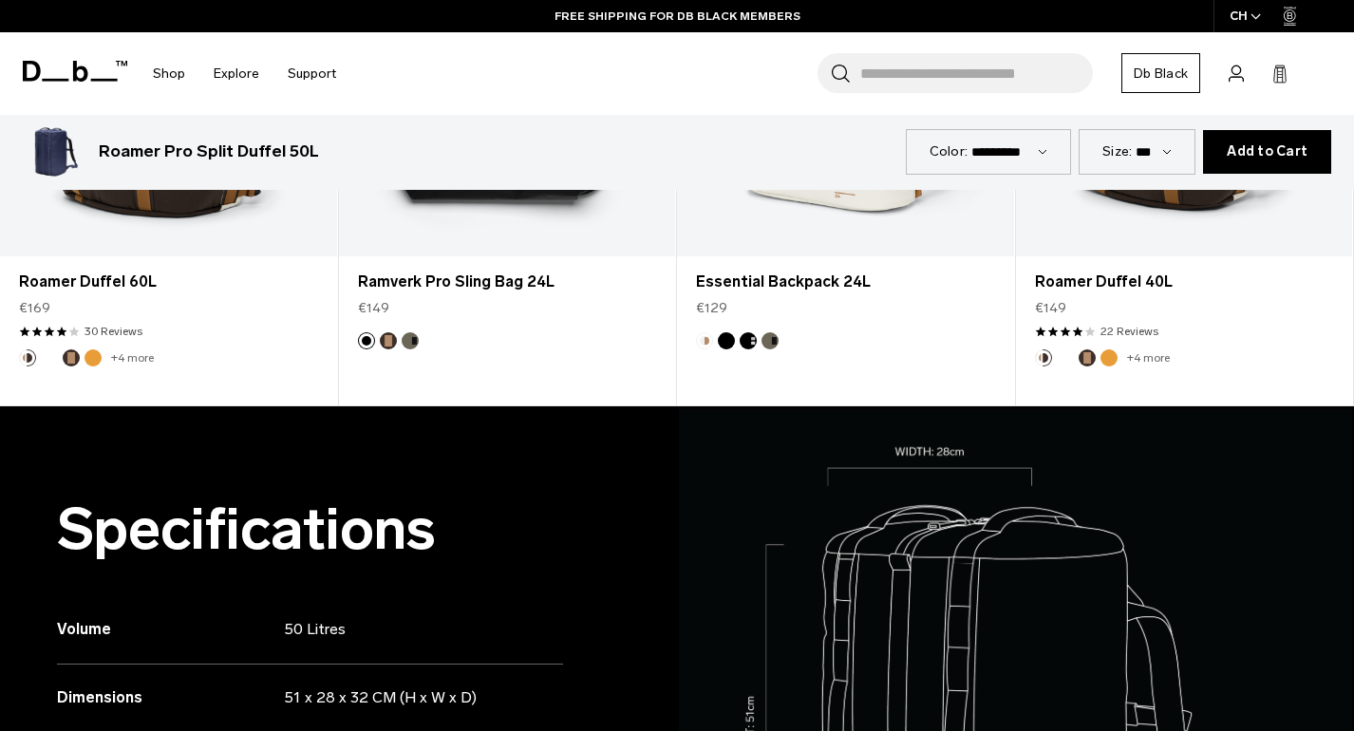
scroll to position [871, 0]
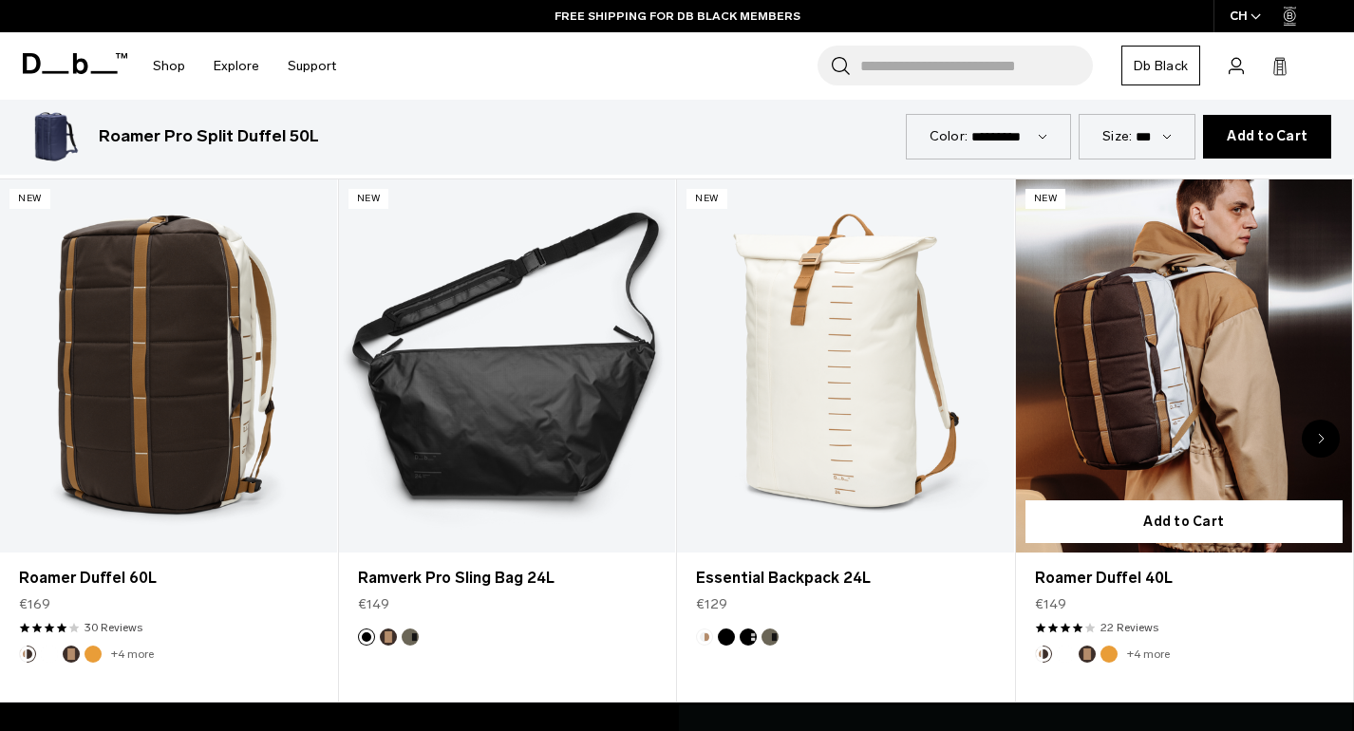
click at [1106, 265] on link "Roamer Duffel 40L" at bounding box center [1184, 366] width 337 height 374
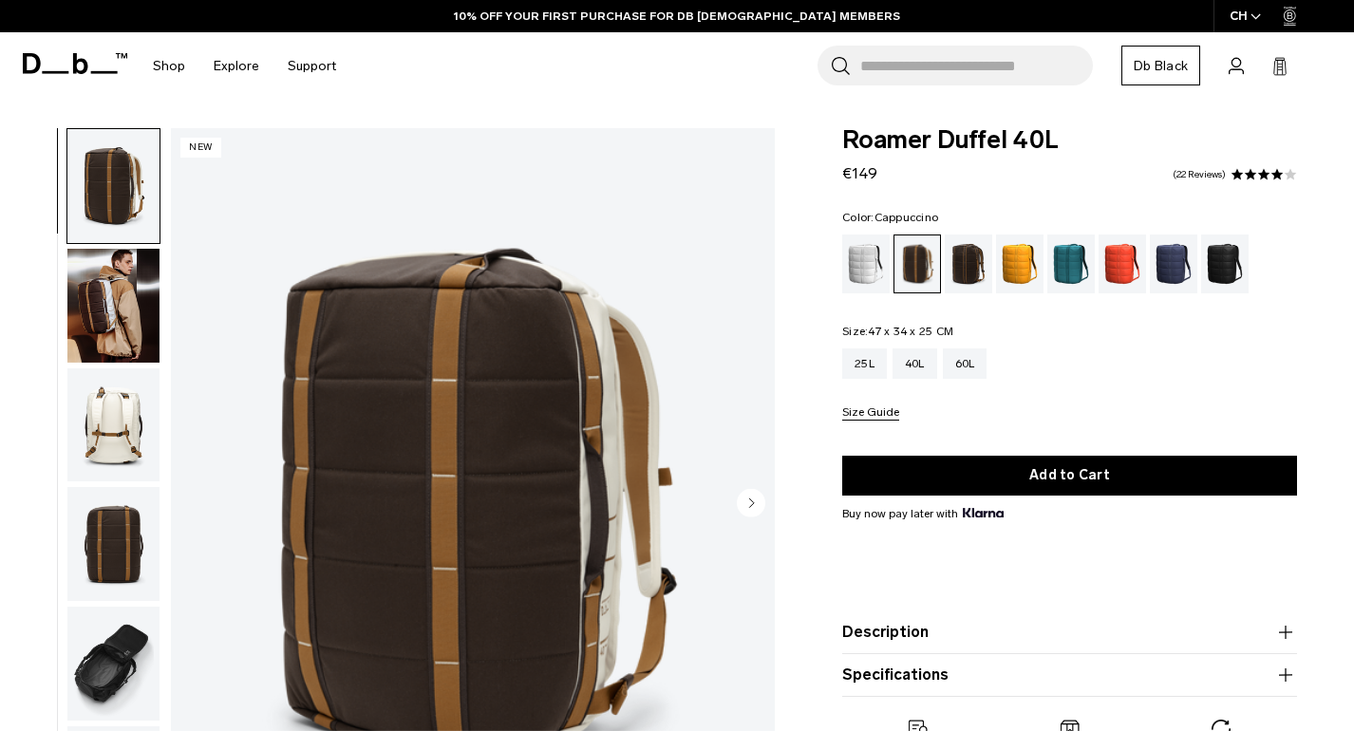
click at [754, 507] on circle "Next slide" at bounding box center [751, 503] width 28 height 28
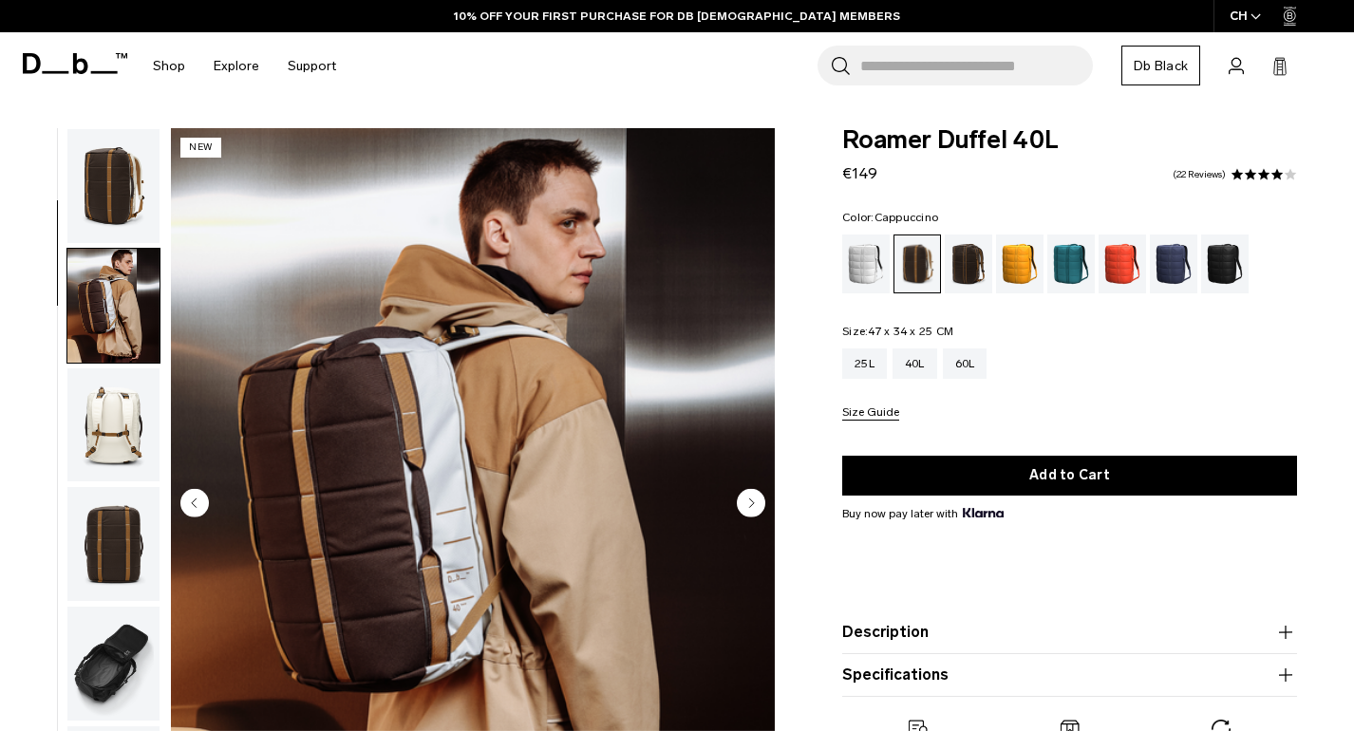
scroll to position [121, 0]
